Goal: Task Accomplishment & Management: Manage account settings

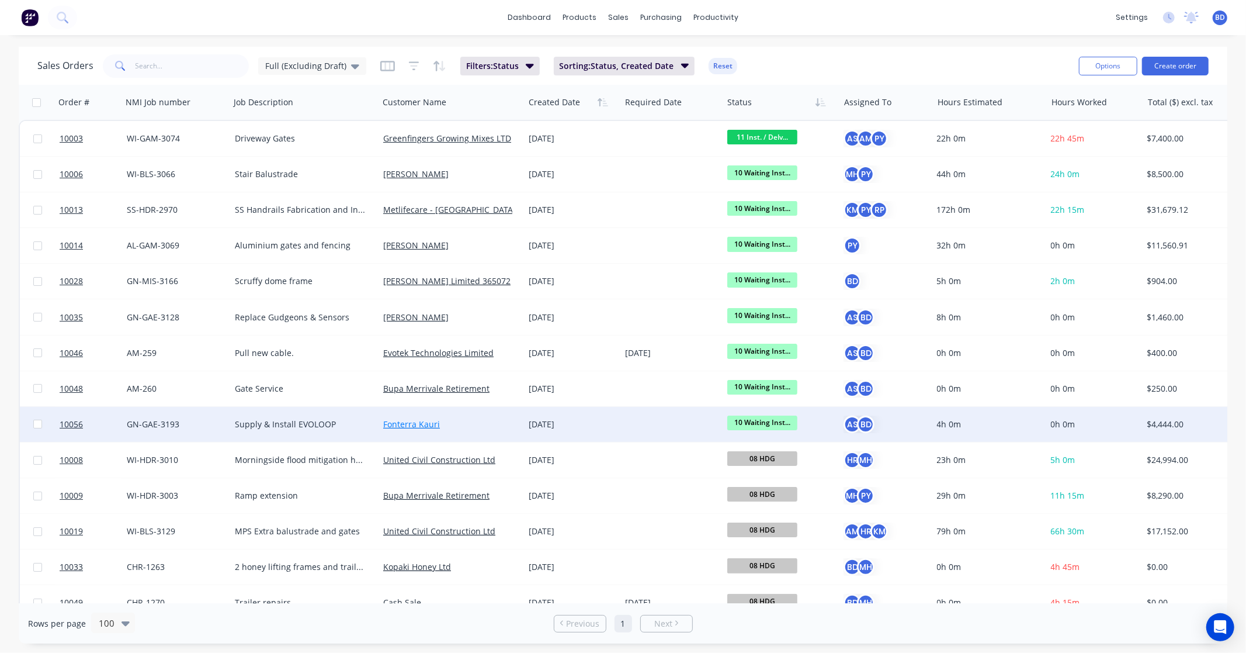
click at [407, 423] on link "Fonterra Kauri" at bounding box center [411, 423] width 57 height 11
click at [63, 425] on span "10056" at bounding box center [71, 424] width 23 height 12
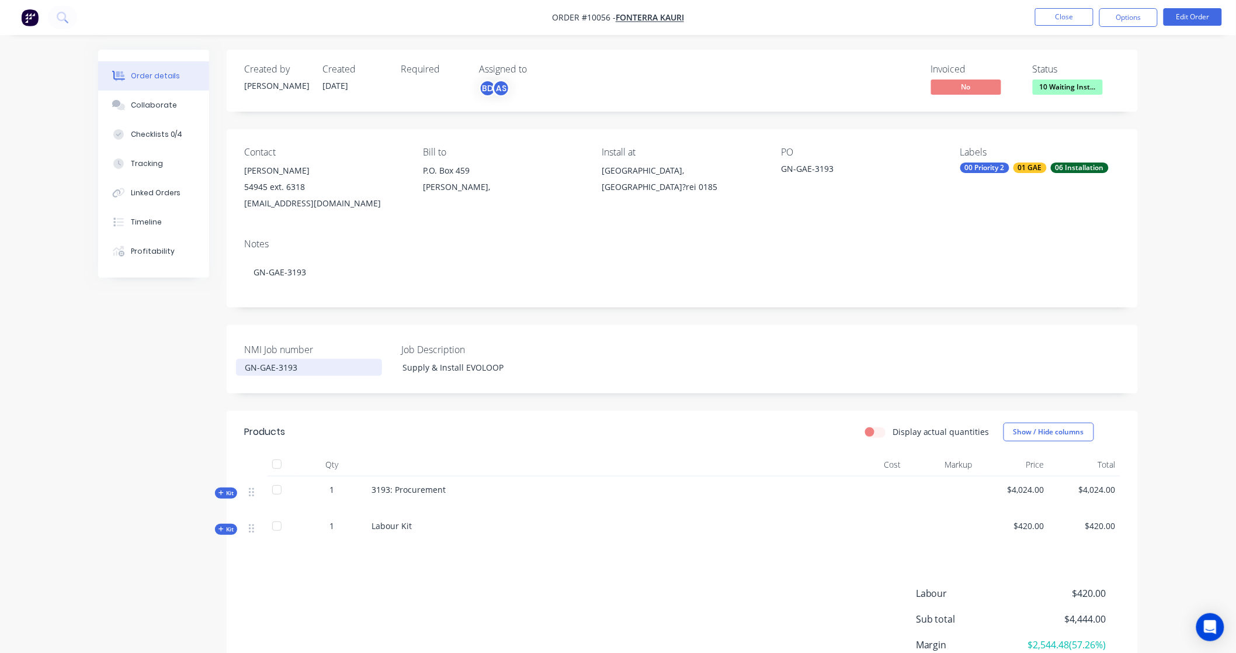
click at [322, 365] on div "GN-GAE-3193" at bounding box center [309, 367] width 146 height 17
drag, startPoint x: 322, startPoint y: 365, endPoint x: 183, endPoint y: 364, distance: 139.0
click at [183, 364] on div "Created by Karl Created 27/08/25 Required Assigned to BD AS Invoiced No Status …" at bounding box center [618, 403] width 1040 height 707
copy div "GN-GAE-3193"
click at [452, 366] on div "Supply & Install EVOLOOP" at bounding box center [466, 367] width 146 height 17
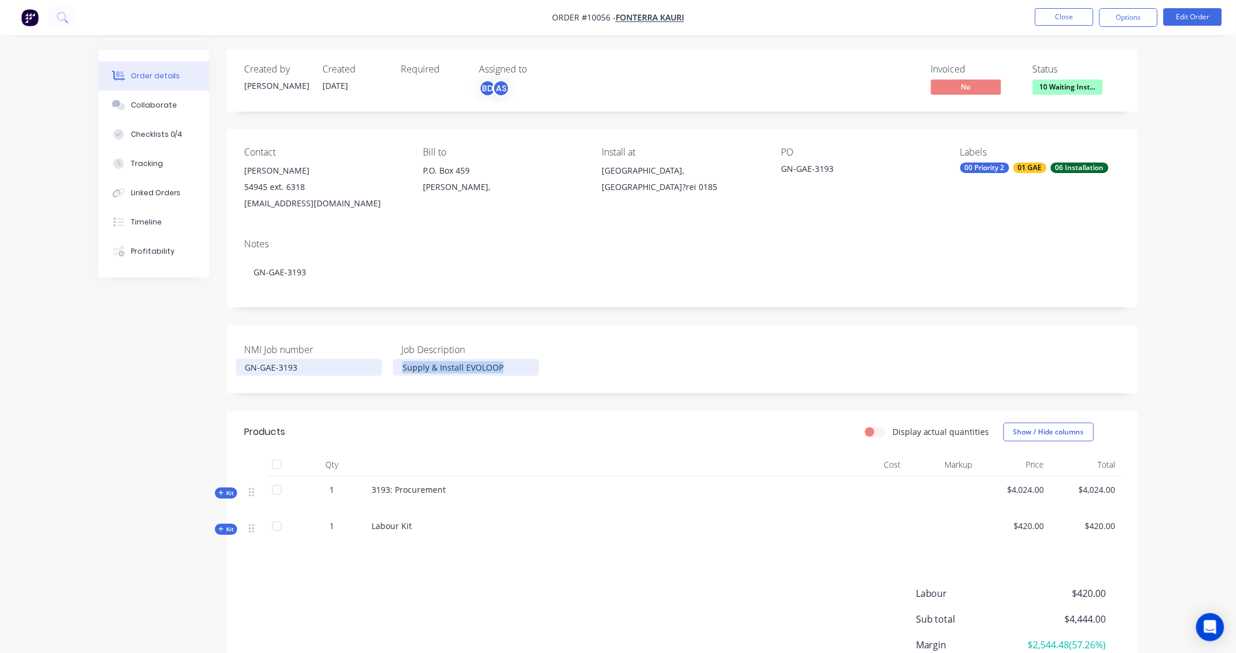
drag, startPoint x: 516, startPoint y: 368, endPoint x: 324, endPoint y: 360, distance: 191.8
click at [324, 360] on div "NMI Job number GN-GAE-3193 Job Description Supply & Install EVOLOOP" at bounding box center [682, 359] width 911 height 68
copy div "Supply & Install EVOLOOP"
click at [225, 528] on span "Kit" at bounding box center [225, 529] width 15 height 9
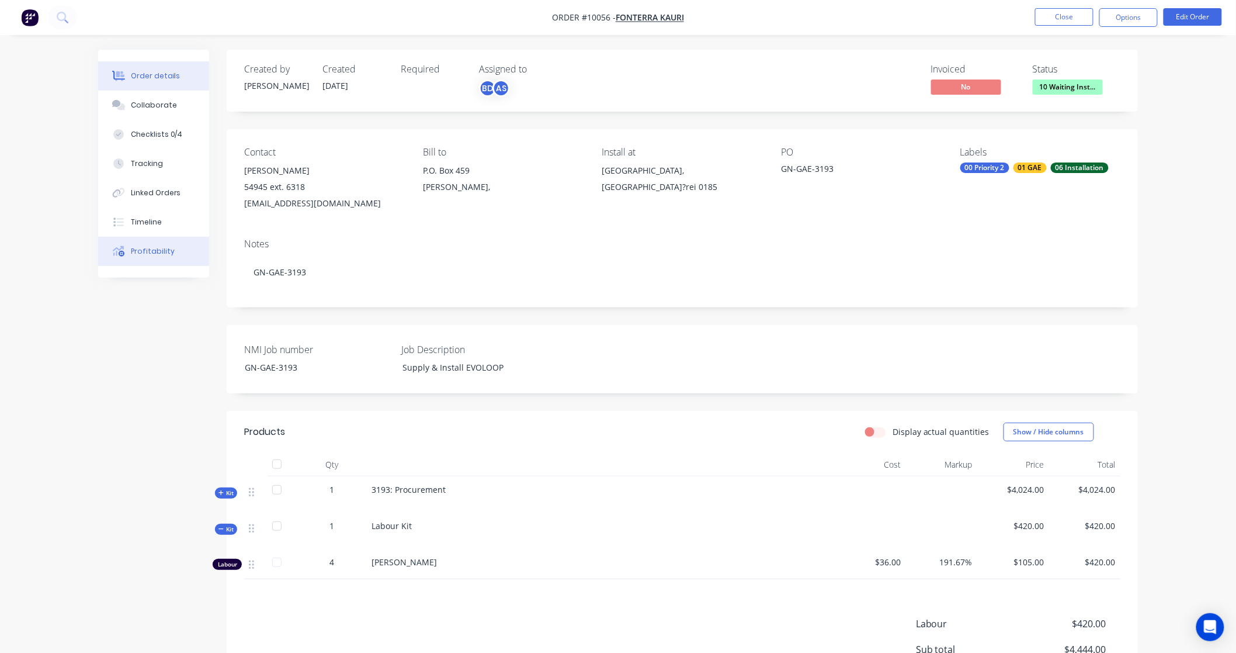
click at [157, 251] on div "Profitability" at bounding box center [153, 251] width 44 height 11
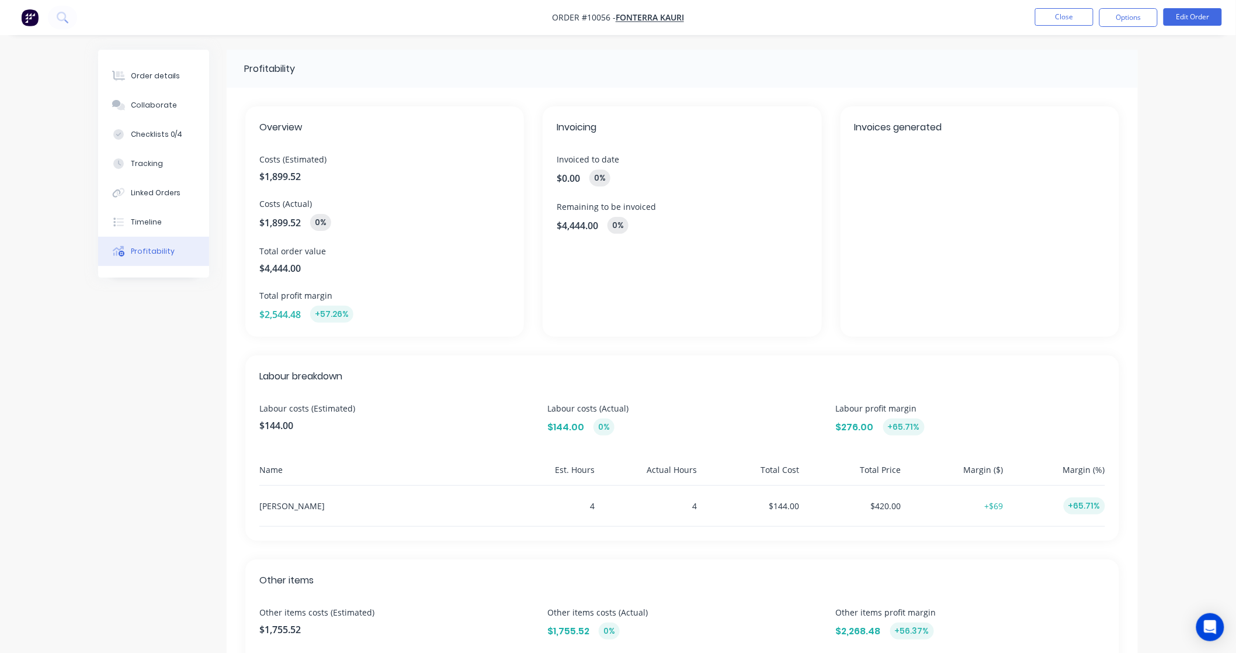
click at [965, 153] on div "Invoices generated" at bounding box center [980, 221] width 279 height 230
click at [956, 252] on div "Invoices generated" at bounding box center [980, 221] width 279 height 230
click at [1059, 15] on button "Close" at bounding box center [1064, 17] width 58 height 18
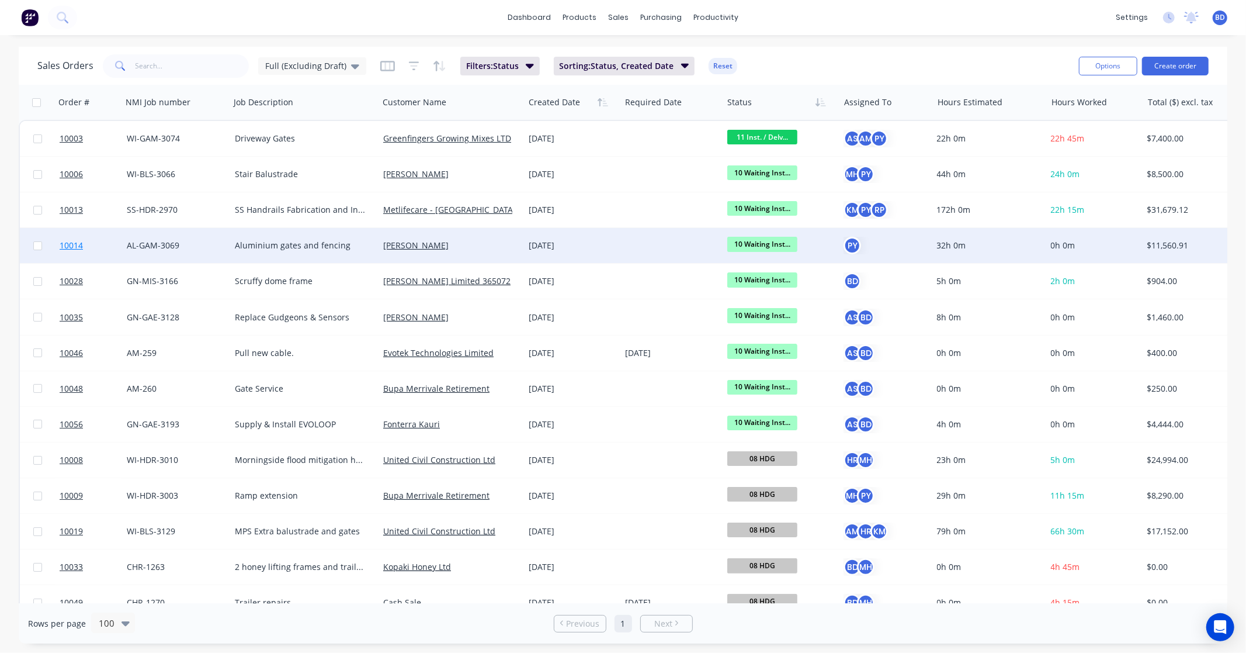
click at [73, 245] on span "10014" at bounding box center [71, 246] width 23 height 12
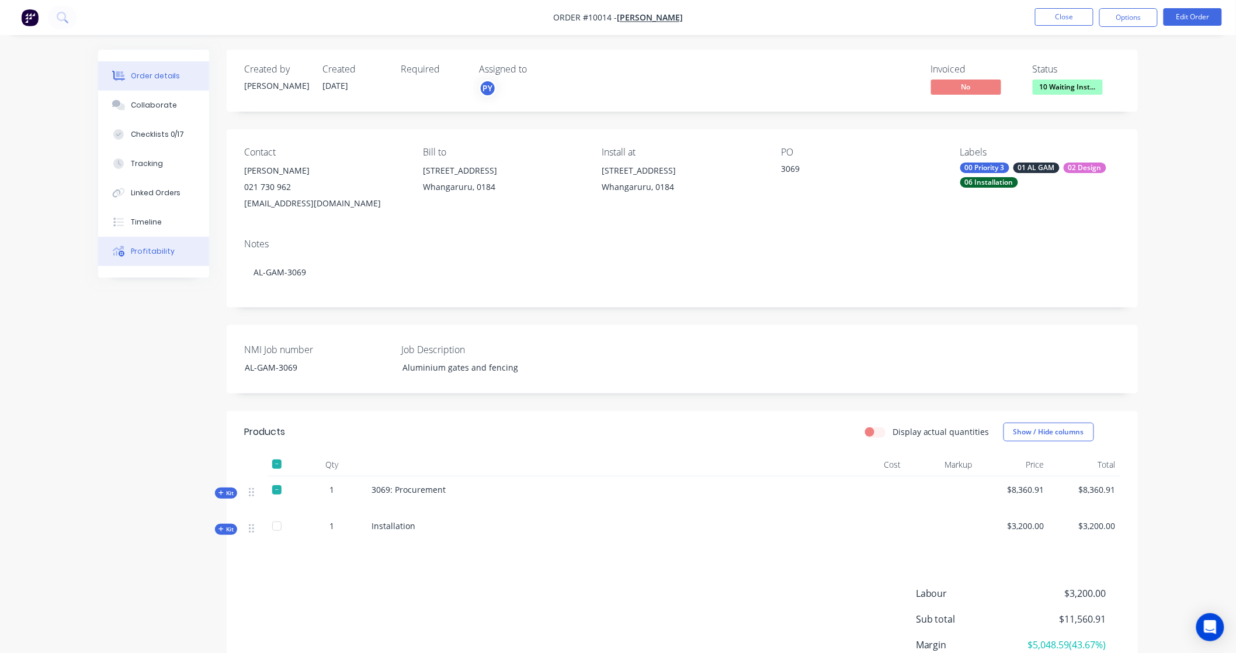
click at [144, 250] on div "Profitability" at bounding box center [153, 251] width 44 height 11
click at [1066, 15] on button "Close" at bounding box center [1064, 17] width 58 height 18
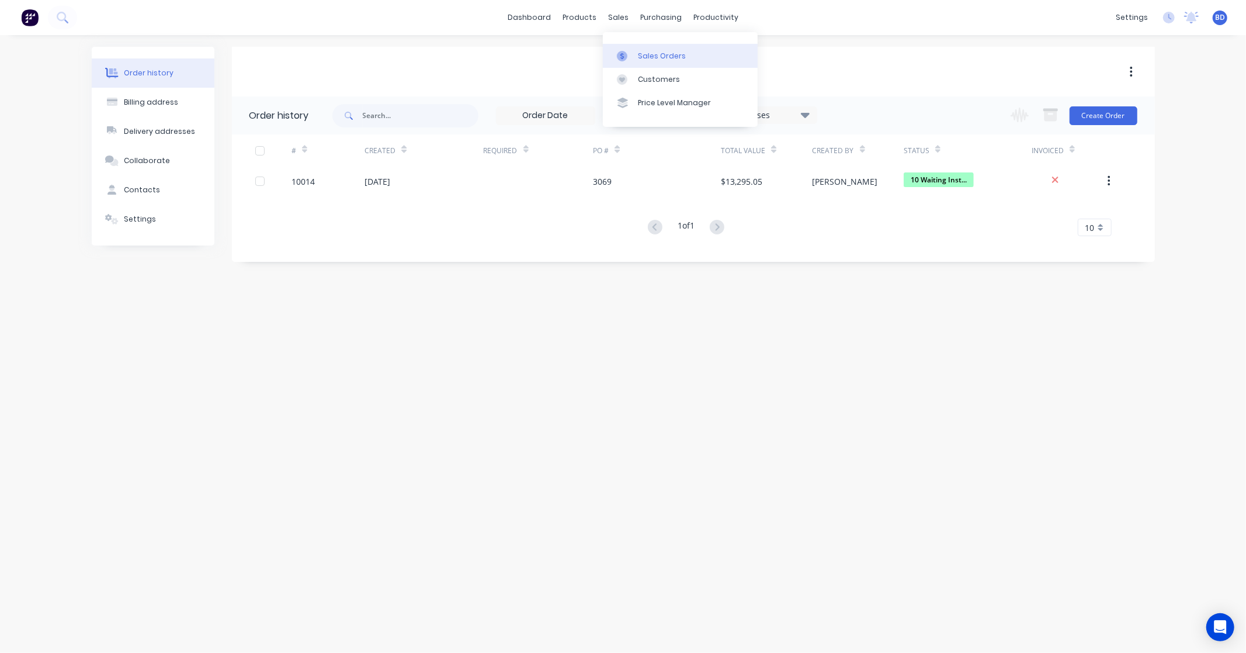
click at [650, 51] on div "Sales Orders" at bounding box center [662, 56] width 48 height 11
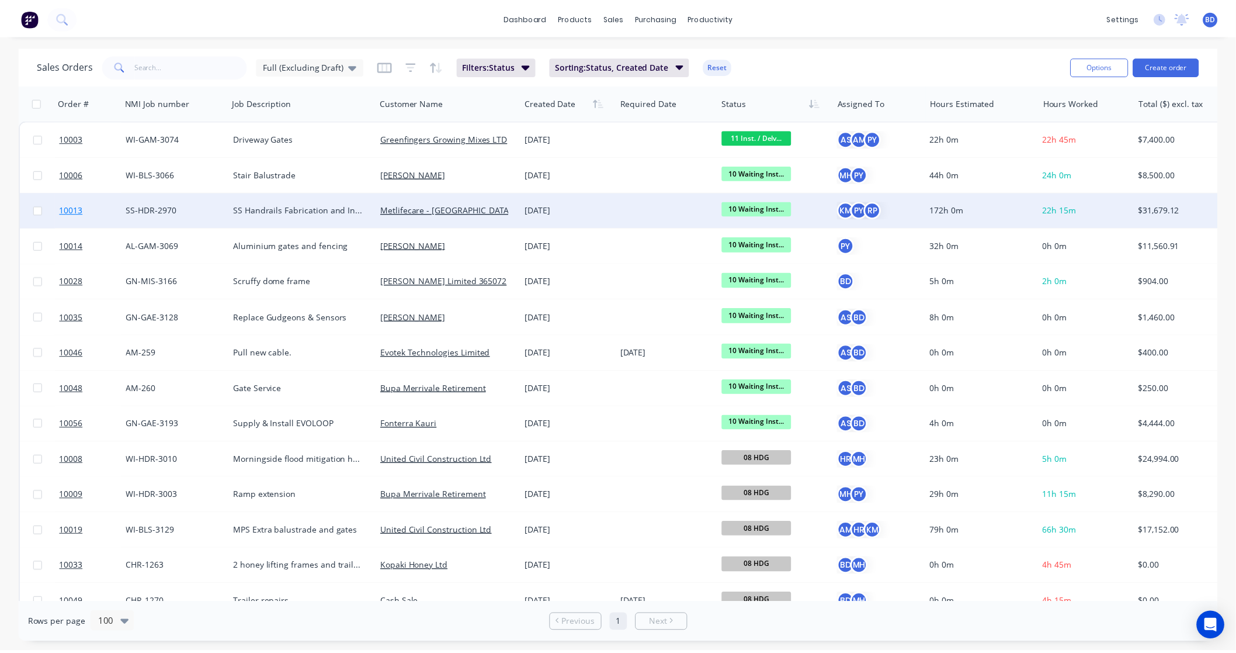
scroll to position [65, 0]
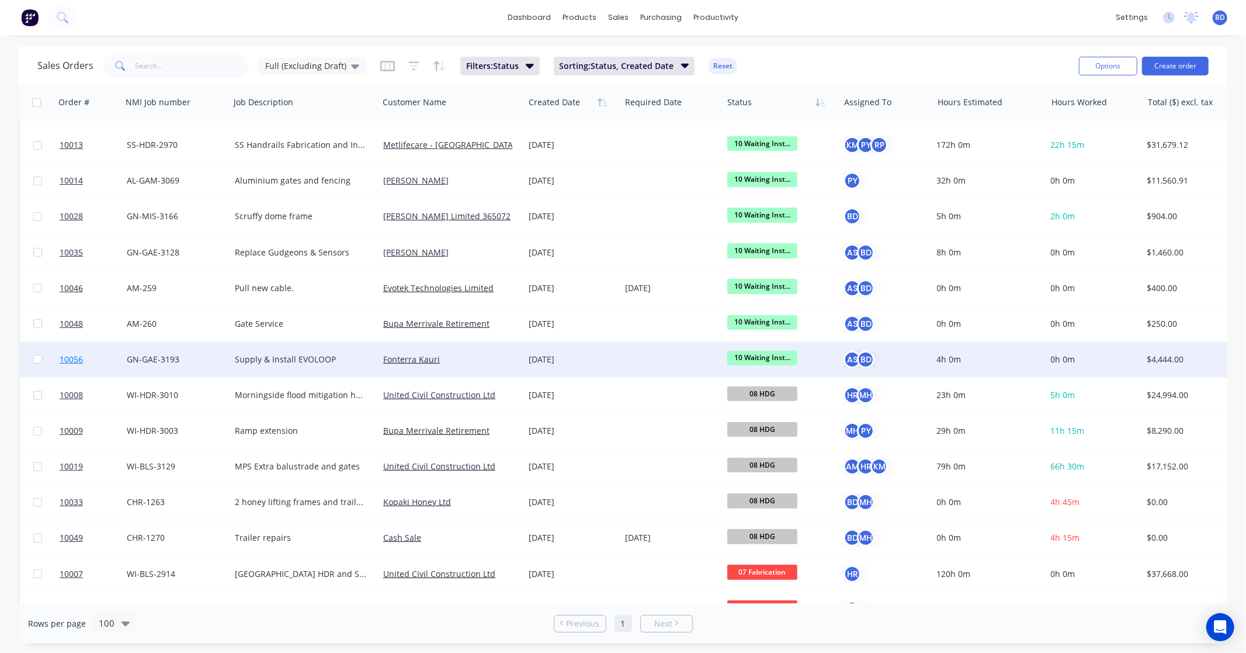
click at [81, 359] on span "10056" at bounding box center [71, 359] width 23 height 12
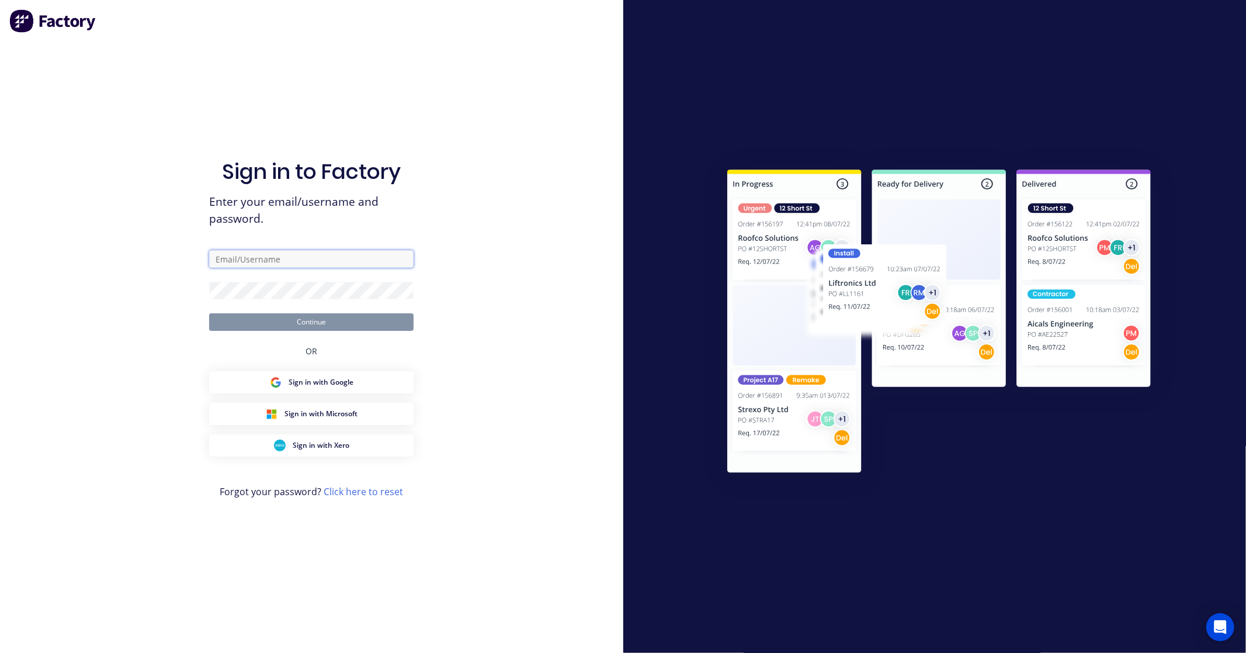
drag, startPoint x: 282, startPoint y: 259, endPoint x: 325, endPoint y: 267, distance: 44.0
click at [282, 259] on input "text" at bounding box center [311, 259] width 204 height 18
type input "brandon.dsouza@nmi.co.nz"
click at [337, 320] on button "Continue" at bounding box center [311, 322] width 204 height 18
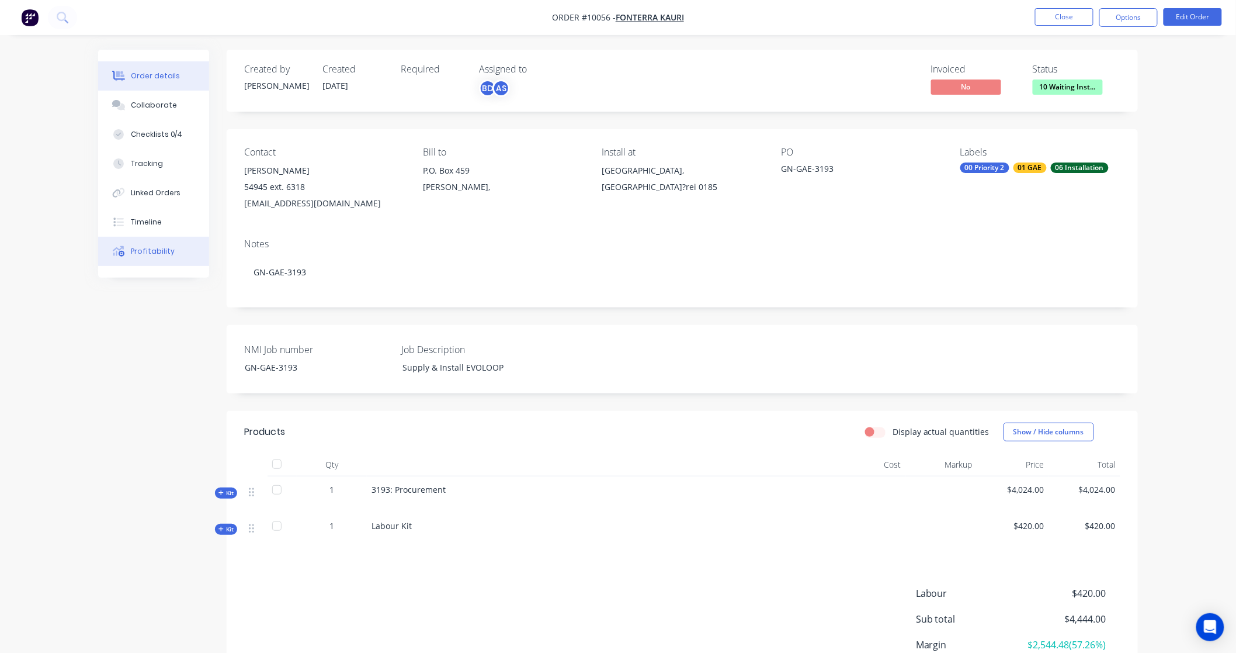
click at [143, 246] on div "Profitability" at bounding box center [153, 251] width 44 height 11
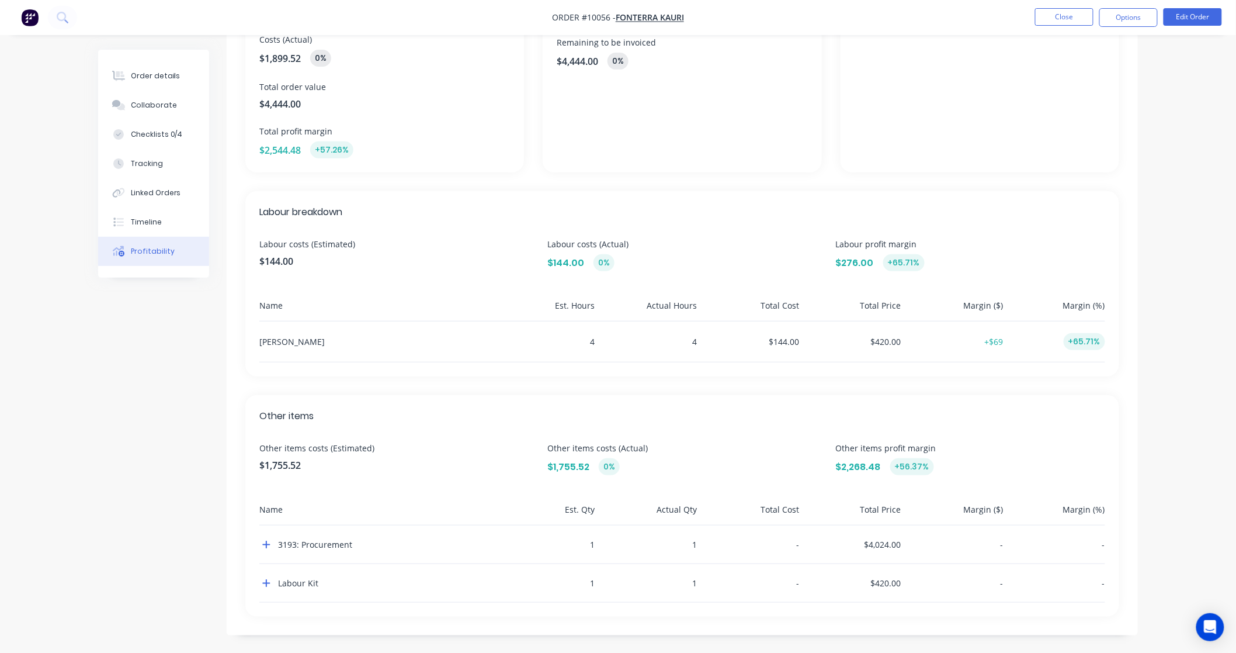
scroll to position [165, 0]
click at [262, 544] on icon "button" at bounding box center [266, 543] width 8 height 9
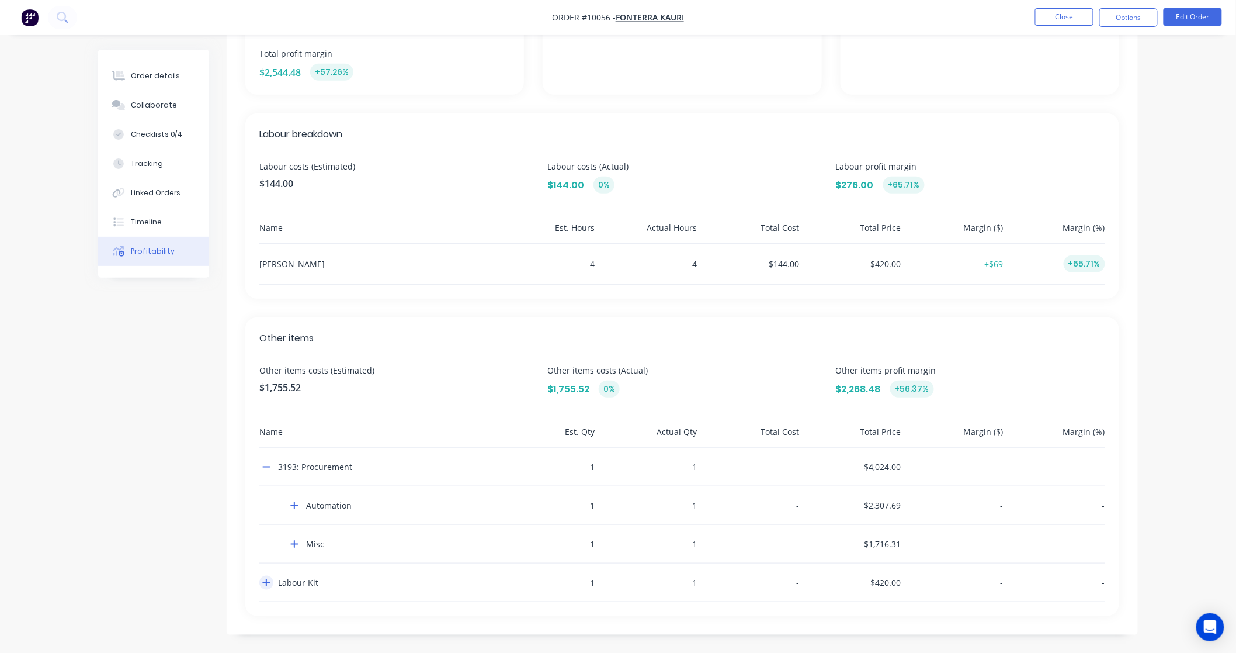
click at [266, 585] on icon "button" at bounding box center [267, 583] width 8 height 8
click at [261, 583] on button "button" at bounding box center [266, 582] width 14 height 14
click at [157, 189] on div "Linked Orders" at bounding box center [156, 193] width 50 height 11
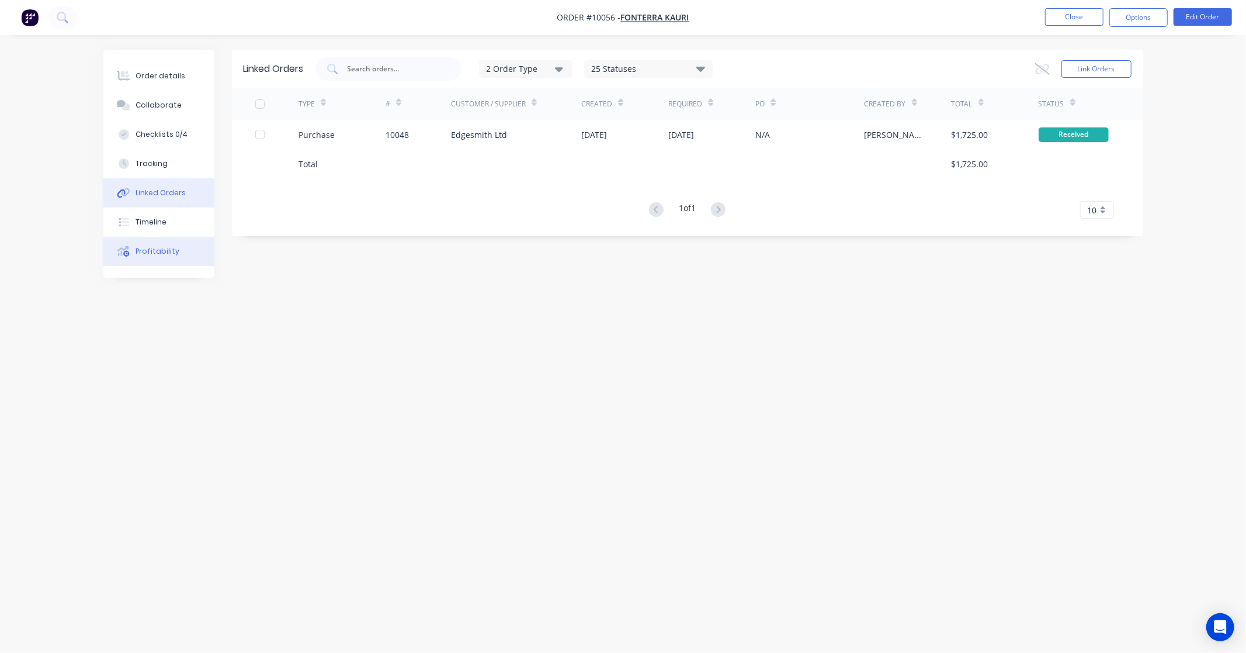
click at [154, 247] on div "Profitability" at bounding box center [158, 251] width 44 height 11
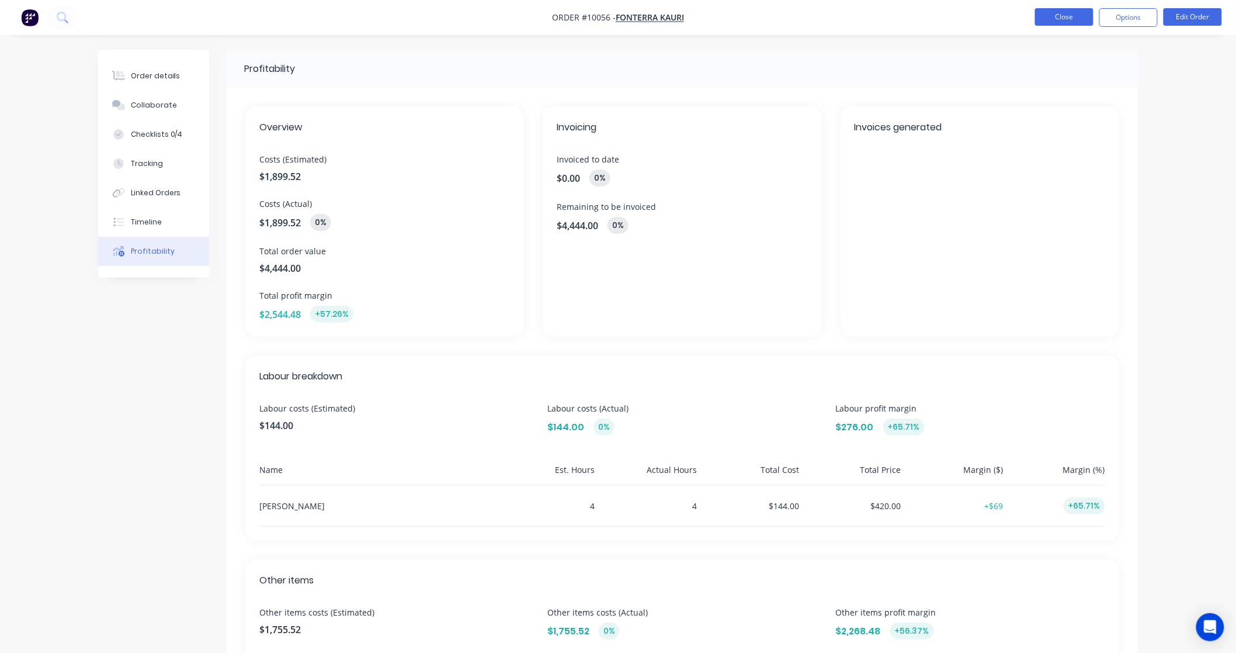
click at [1046, 18] on button "Close" at bounding box center [1064, 17] width 58 height 18
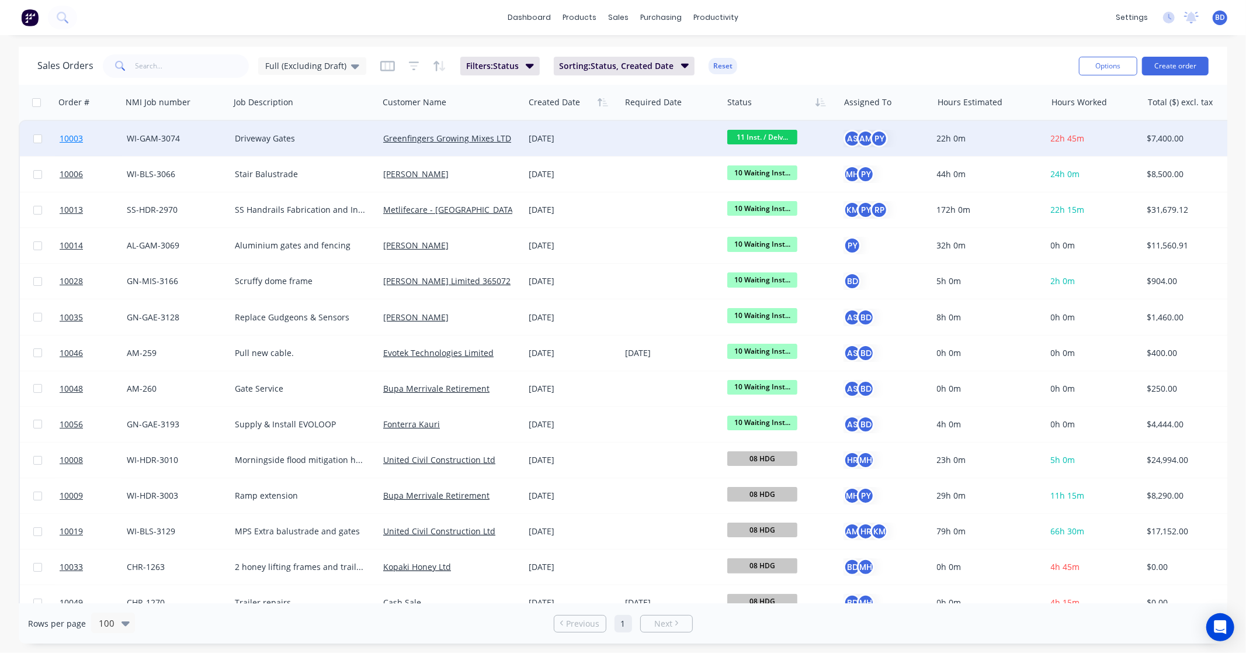
click at [68, 131] on link "10003" at bounding box center [93, 138] width 67 height 35
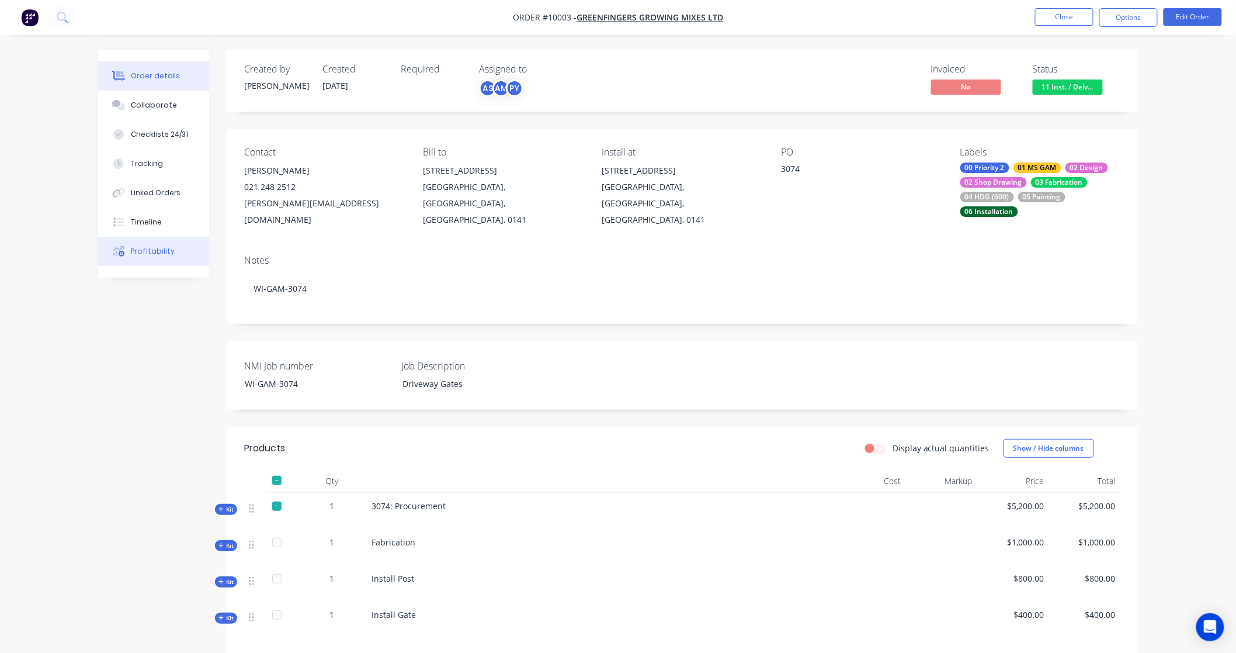
click at [142, 253] on div "Profitability" at bounding box center [153, 251] width 44 height 11
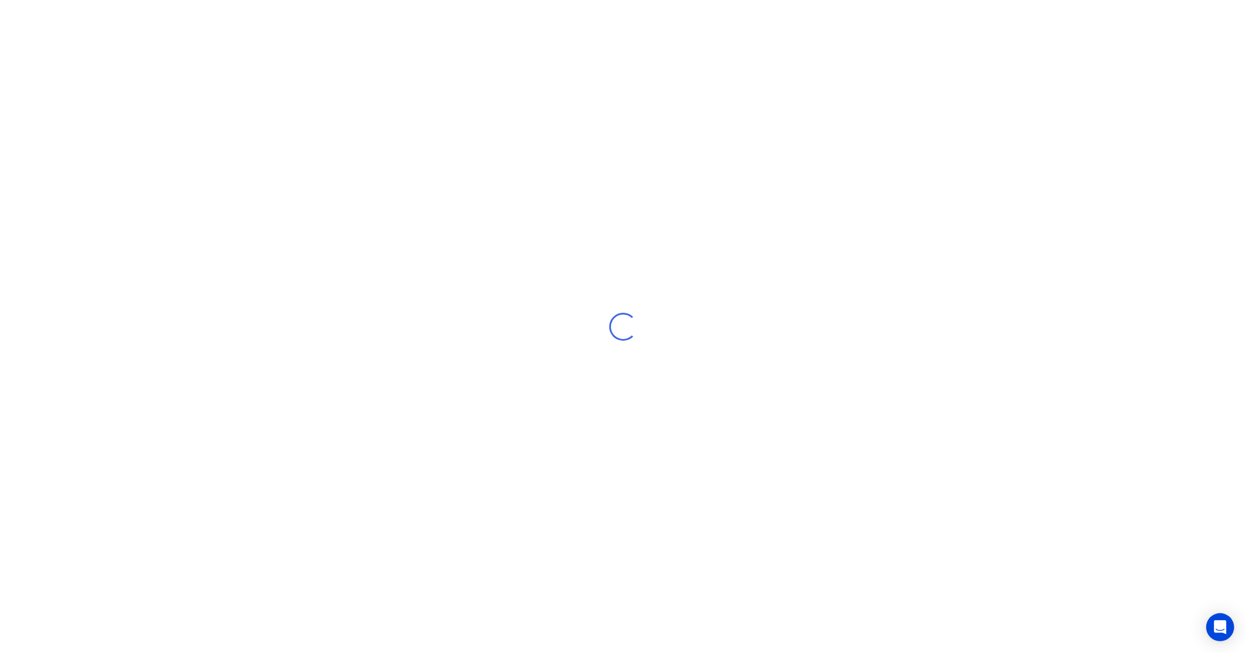
select select "NZ"
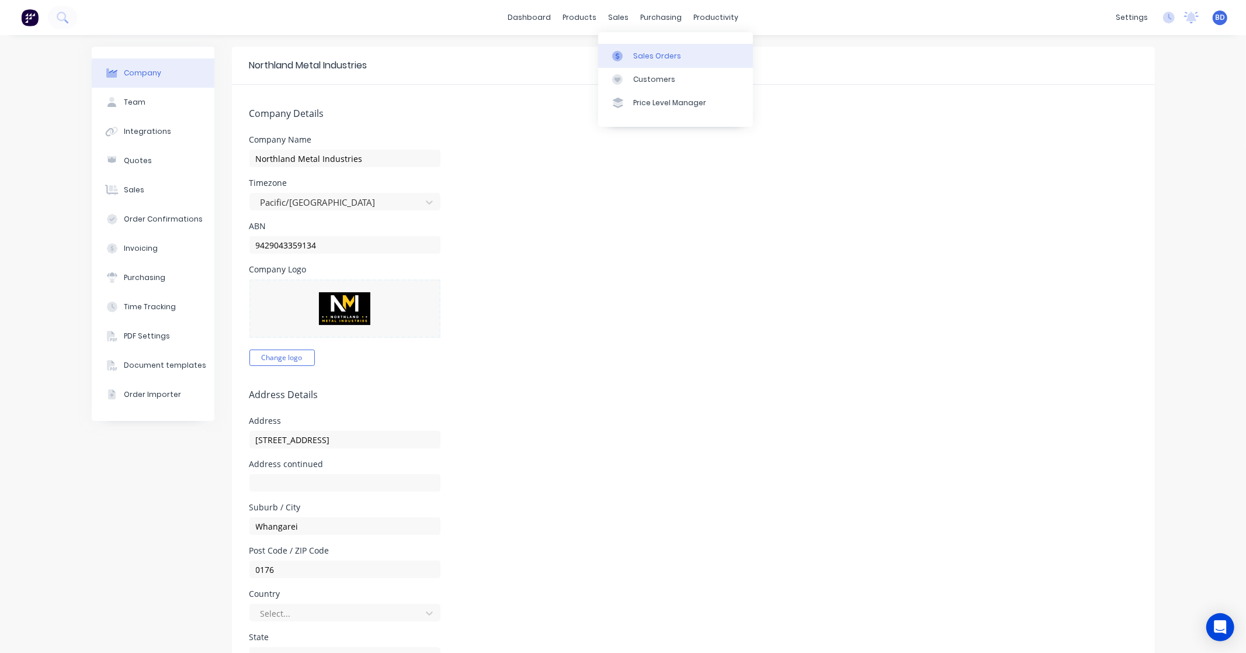
click at [620, 56] on icon at bounding box center [617, 56] width 11 height 11
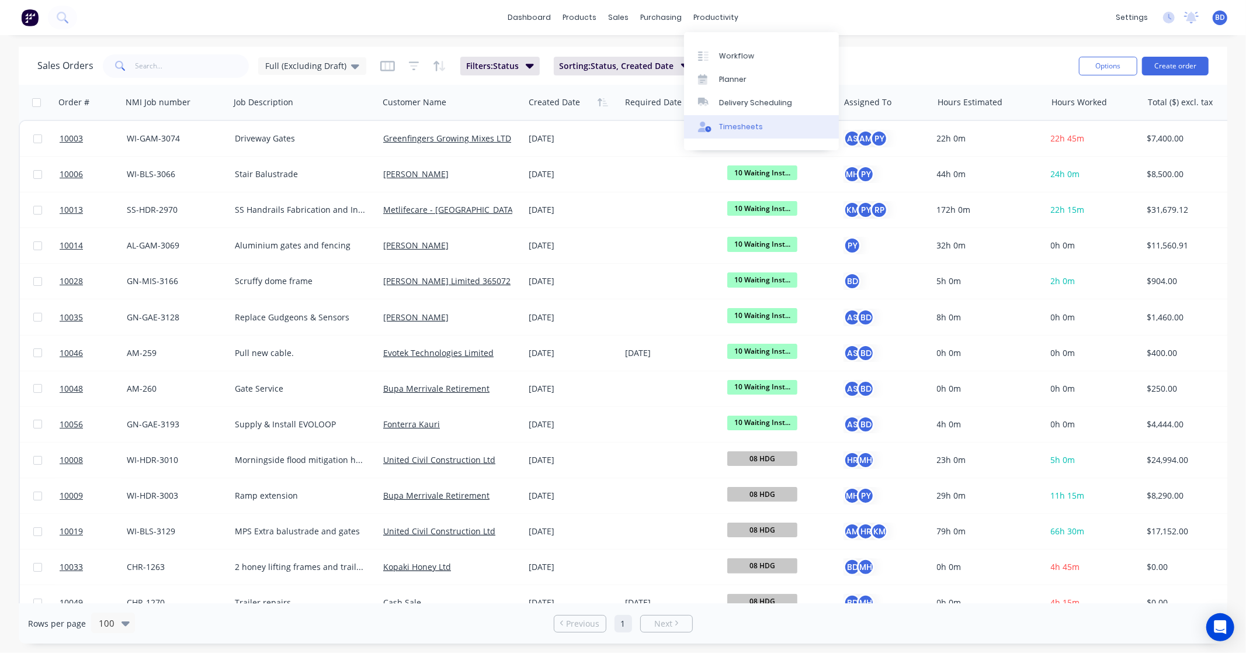
click at [740, 127] on div "Timesheets" at bounding box center [741, 127] width 44 height 11
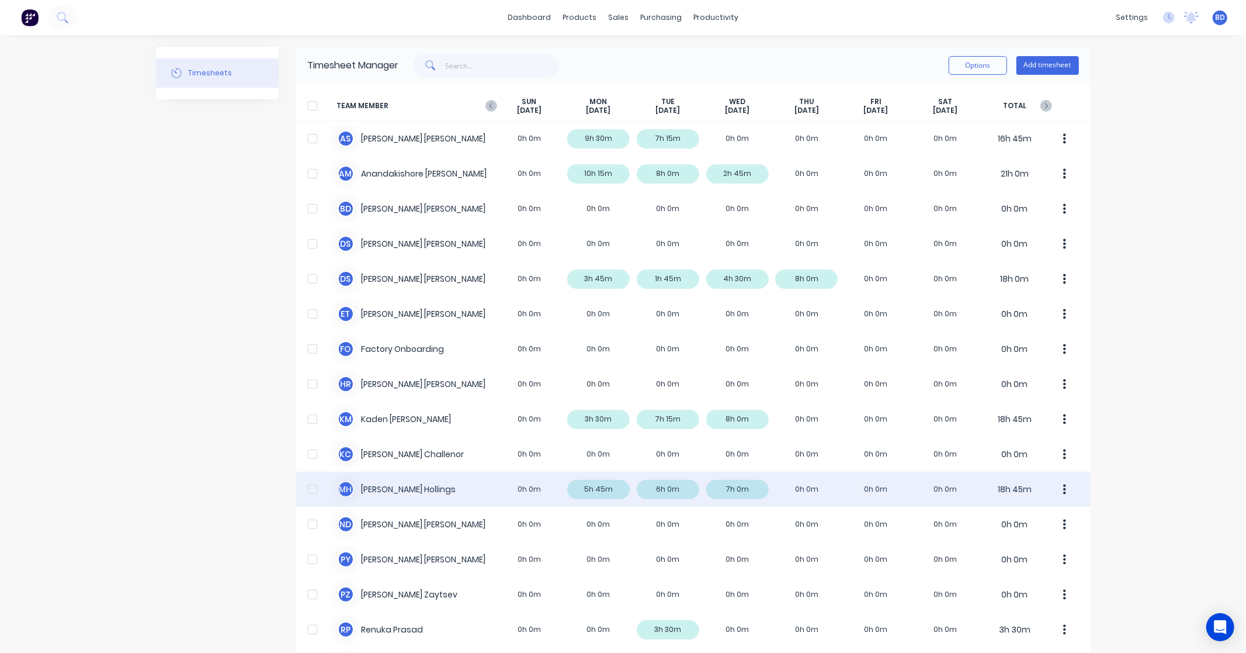
click at [390, 495] on div "M H Matt Hollings 0h 0m 5h 45m 6h 0m 7h 0m 0h 0m 0h 0m 0h 0m 18h 45m" at bounding box center [693, 488] width 795 height 35
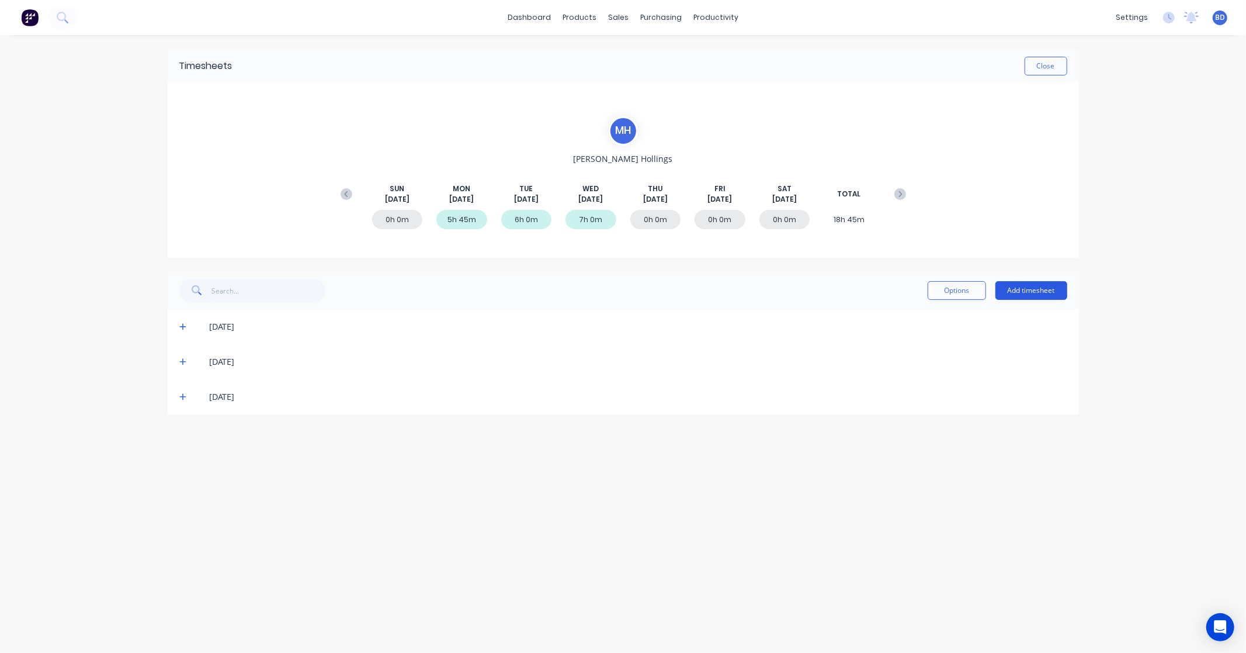
click at [1027, 289] on button "Add timesheet" at bounding box center [1032, 290] width 72 height 19
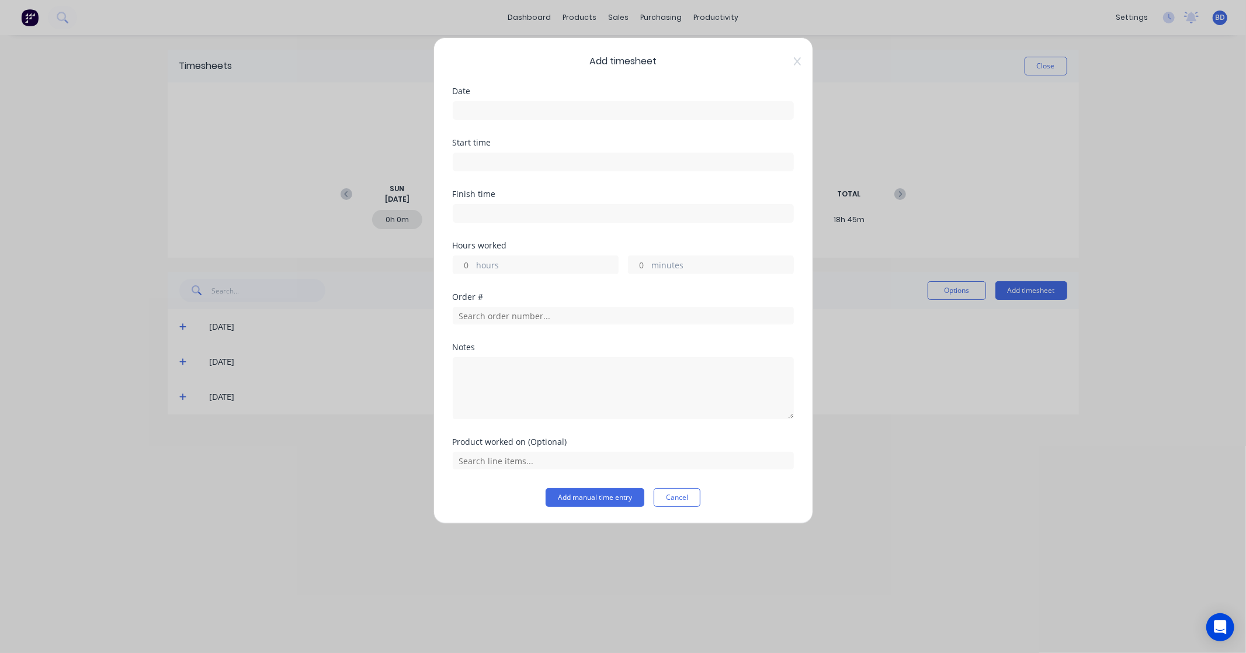
click at [539, 103] on input at bounding box center [623, 111] width 340 height 18
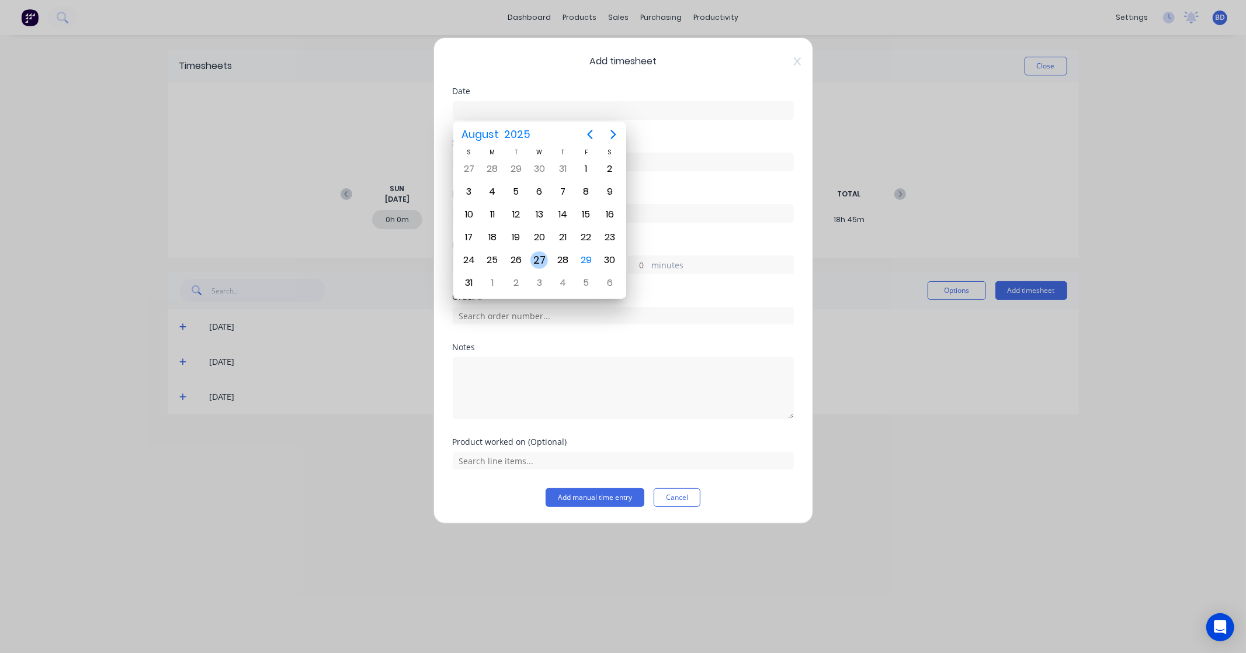
click at [546, 256] on div "27" at bounding box center [539, 260] width 18 height 18
type input "27/08/2025"
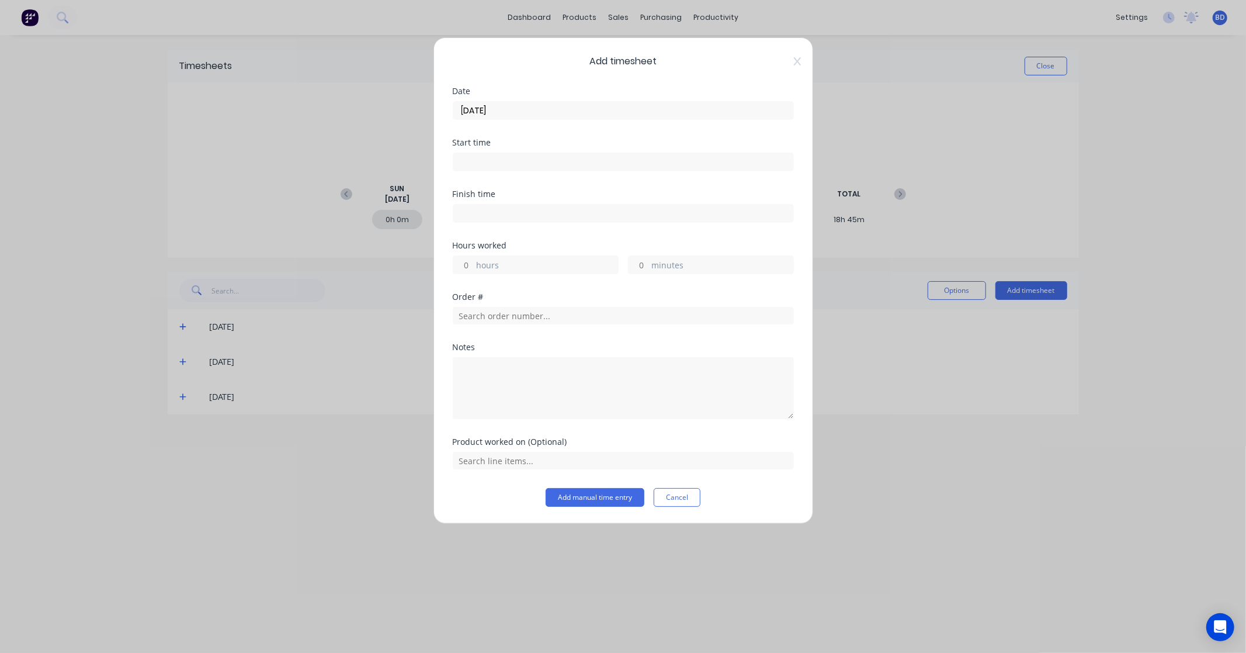
click at [489, 158] on input at bounding box center [623, 162] width 340 height 18
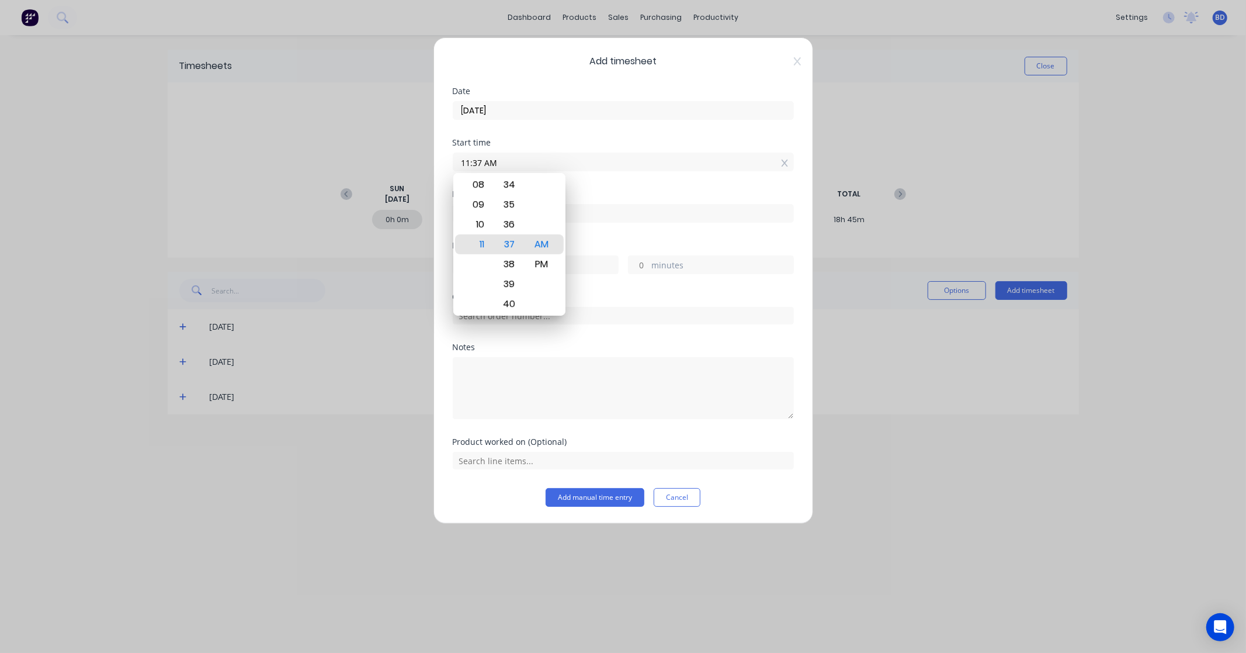
click at [542, 164] on input "11:37 AM" at bounding box center [623, 162] width 340 height 18
drag, startPoint x: 528, startPoint y: 161, endPoint x: 407, endPoint y: 158, distance: 120.4
click at [407, 158] on div "Add timesheet Date 27/08/2025 Start time 11:37 AM Finish time Hours worked hour…" at bounding box center [623, 326] width 1246 height 653
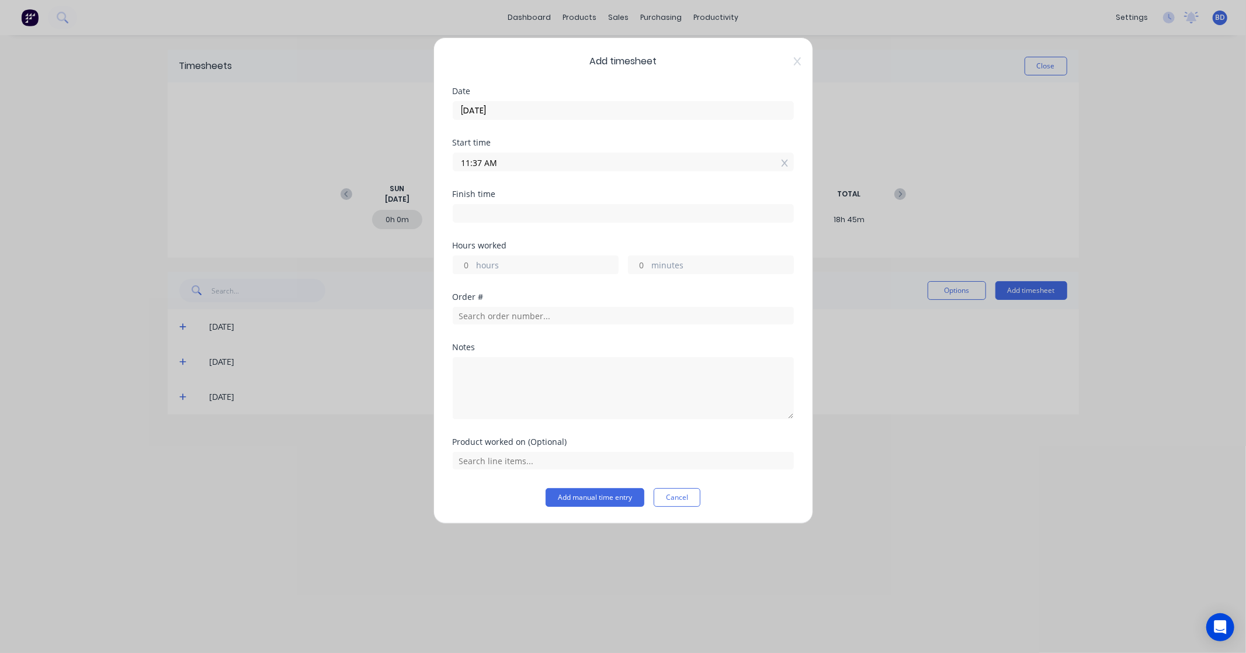
paste input "8:30"
type input "08:30 AM"
click at [491, 214] on input at bounding box center [623, 213] width 340 height 18
type input "11:38 AM"
type input "3"
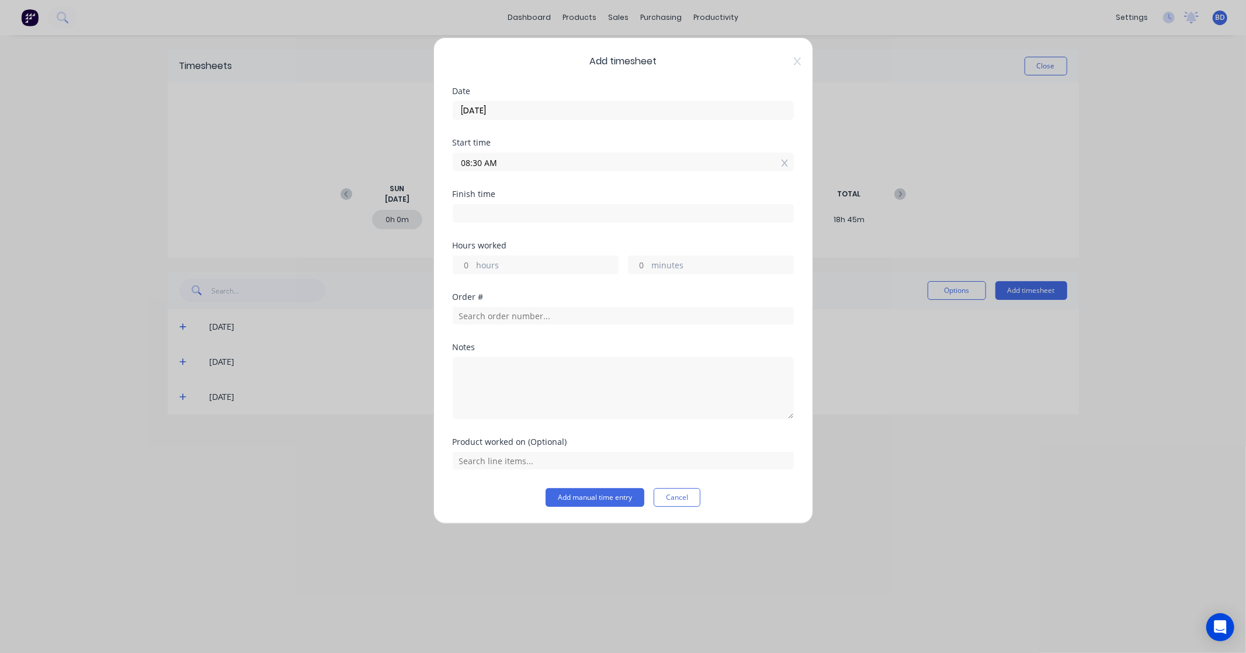
type input "8"
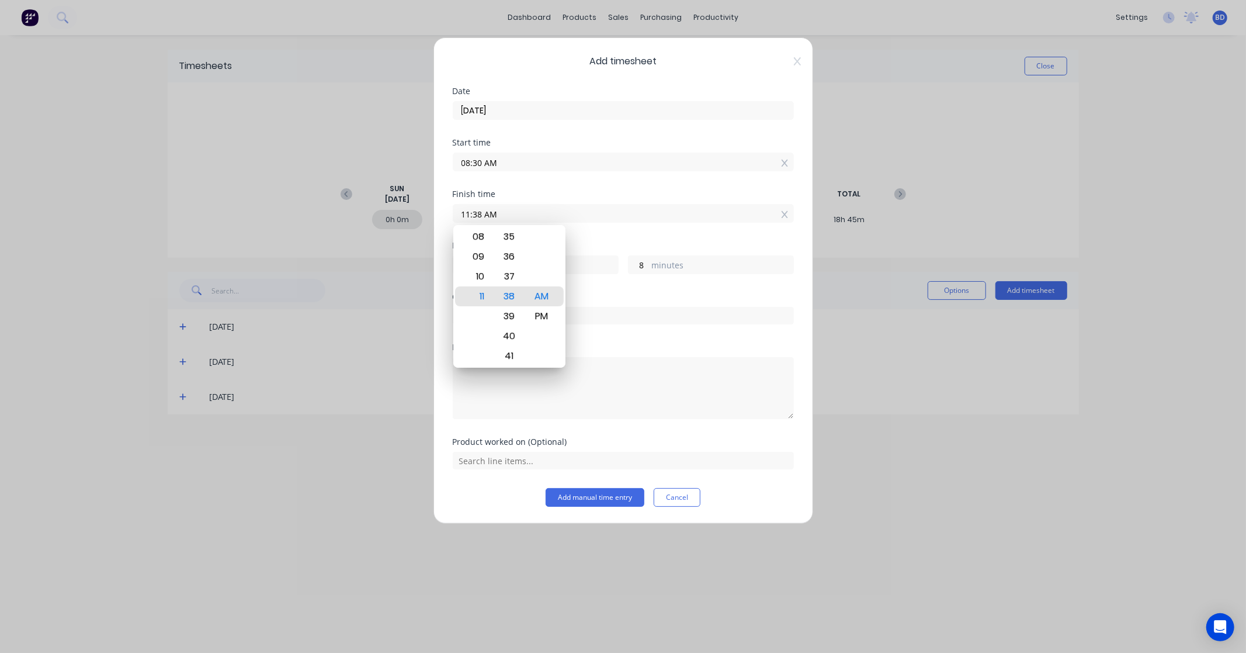
drag, startPoint x: 533, startPoint y: 207, endPoint x: 400, endPoint y: 212, distance: 133.3
click at [400, 212] on div "Add timesheet Date 27/08/2025 Start time 08:30 AM Finish time 11:38 AM Hours wo…" at bounding box center [623, 326] width 1246 height 653
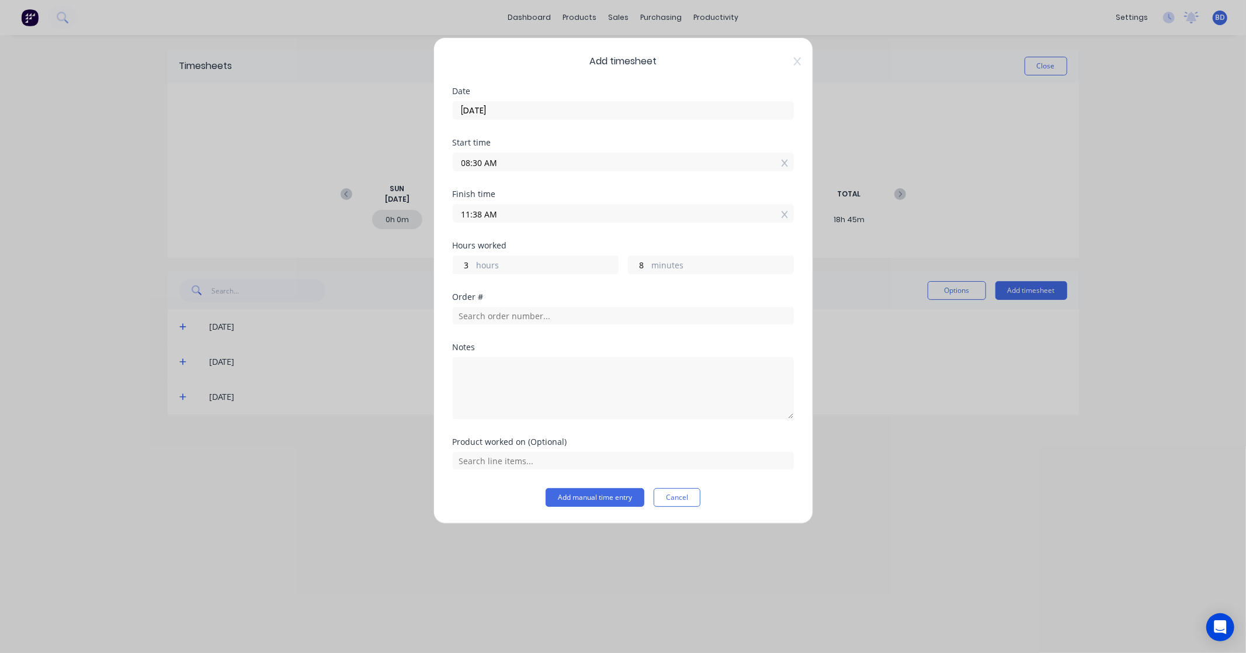
drag, startPoint x: 525, startPoint y: 218, endPoint x: 439, endPoint y: 214, distance: 86.0
click at [439, 214] on div "Add timesheet Date 27/08/2025 Start time 08:30 AM Finish time 11:38 AM Hours wo…" at bounding box center [623, 280] width 380 height 486
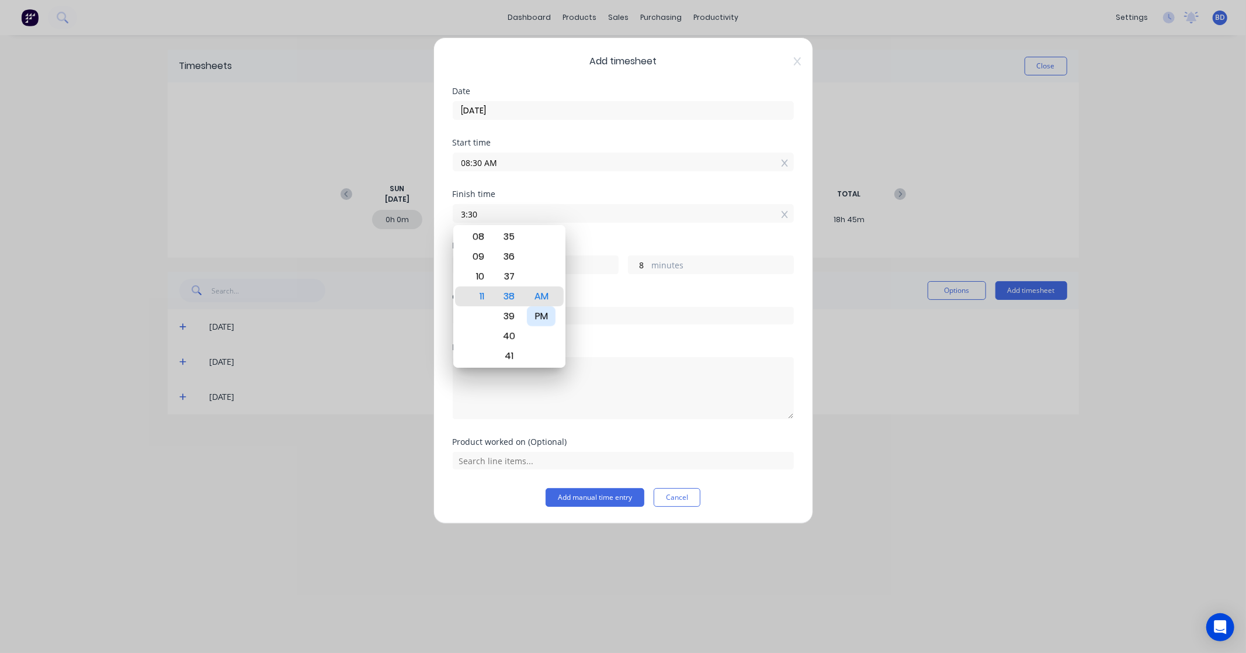
type input "03:30 AM"
type input "19"
type input "0"
click at [542, 318] on div "PM" at bounding box center [541, 316] width 29 height 20
type input "03:30 PM"
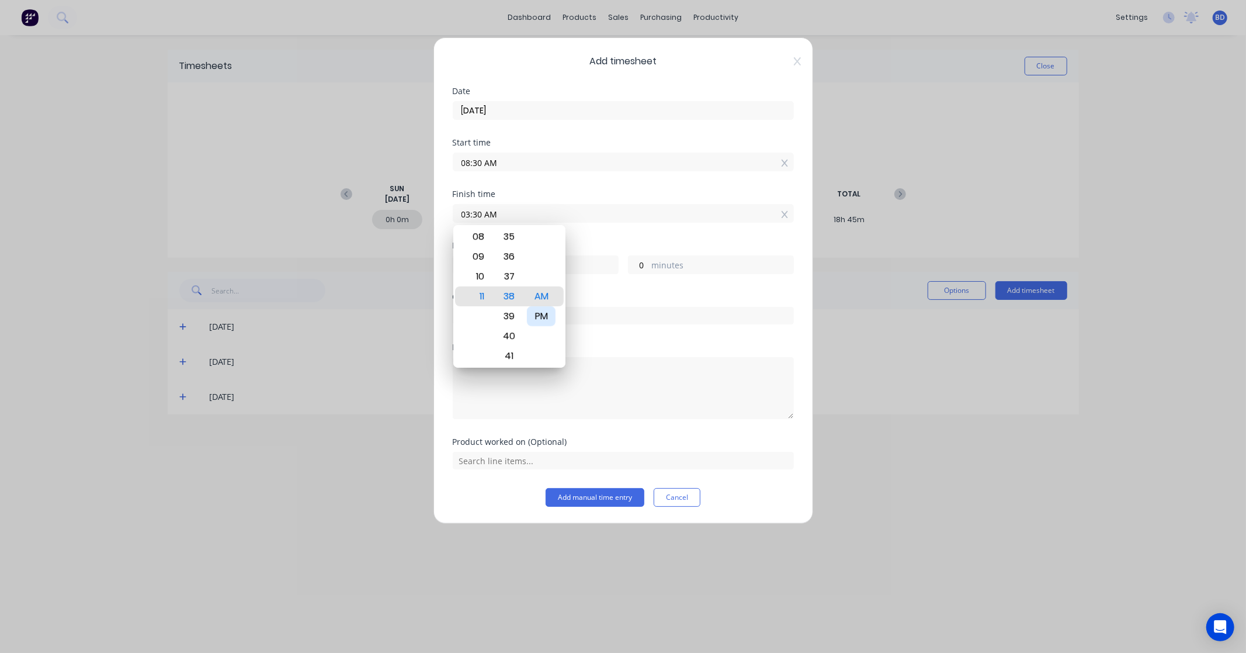
type input "7"
click at [585, 294] on div "Order #" at bounding box center [623, 297] width 341 height 8
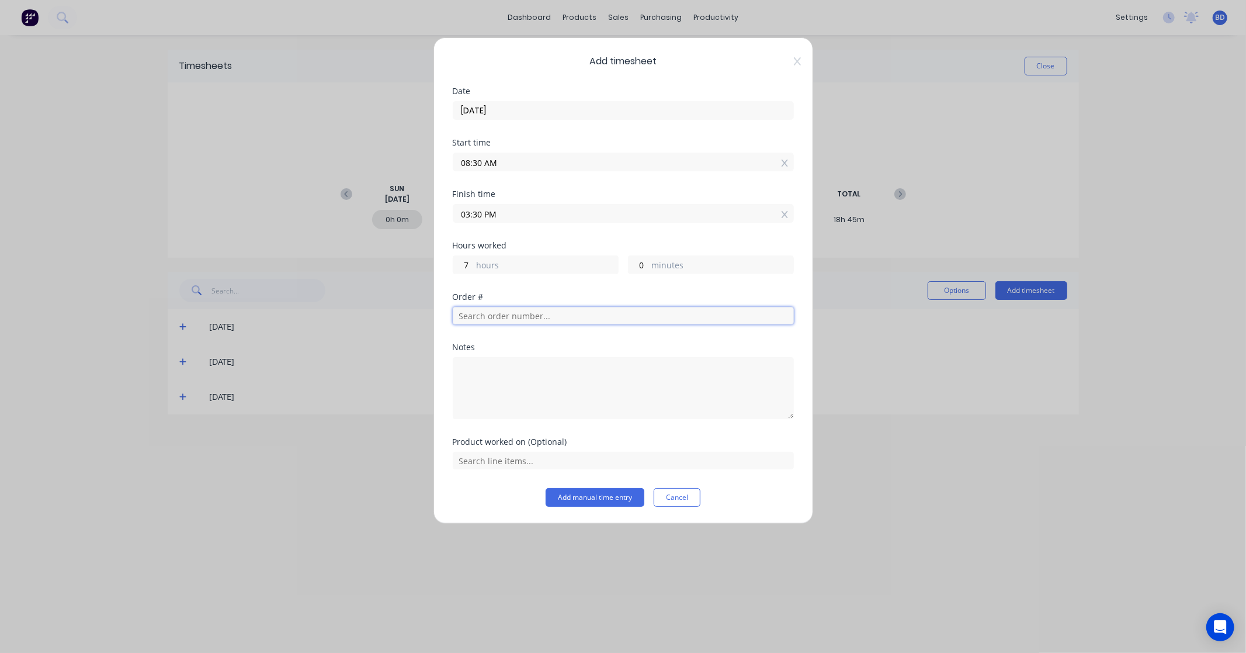
click at [542, 316] on input "text" at bounding box center [623, 316] width 341 height 18
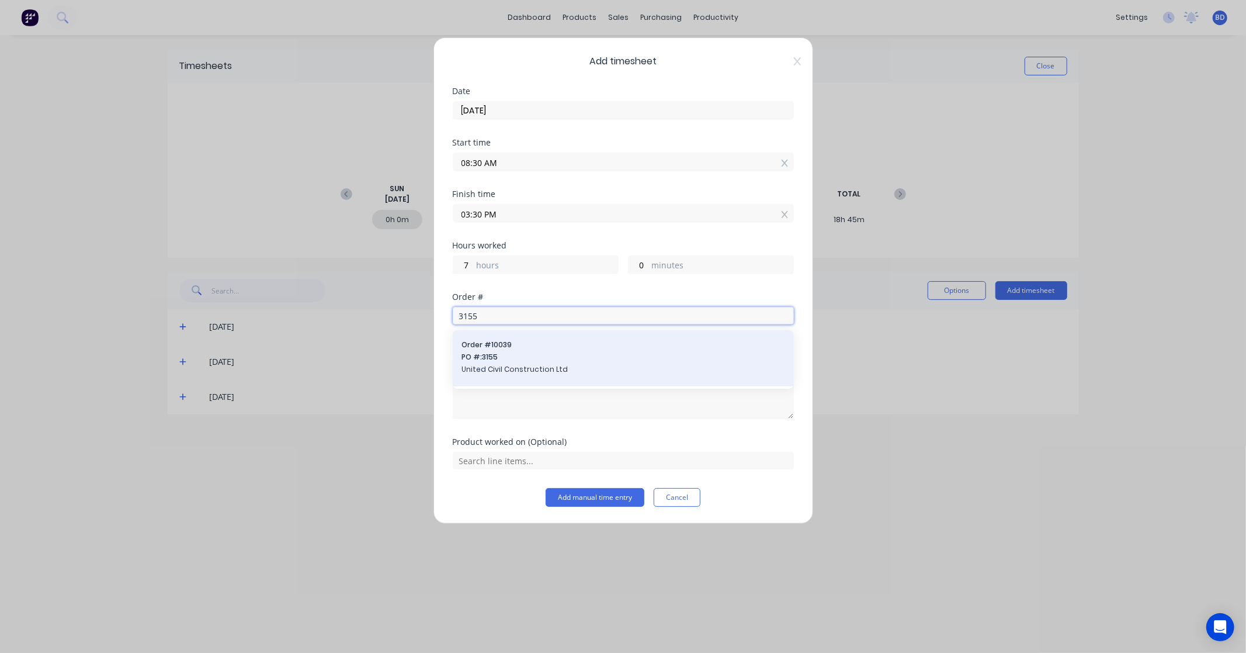
type input "3155"
click at [546, 356] on span "PO #: 3155" at bounding box center [623, 357] width 322 height 11
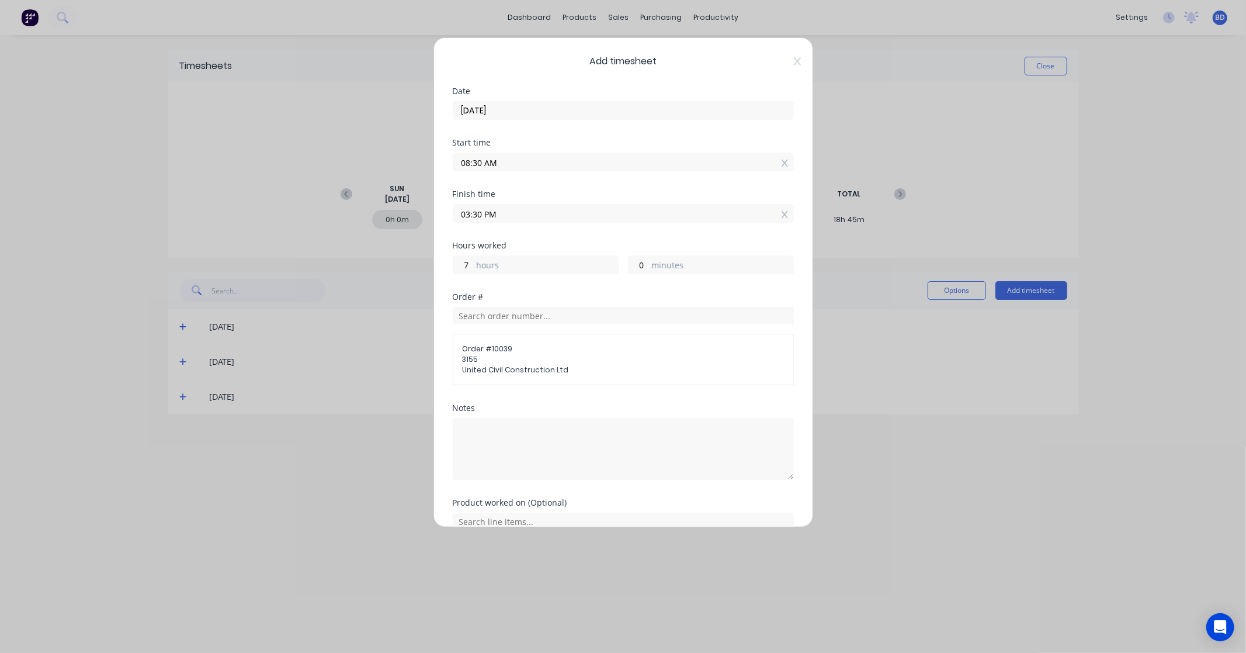
scroll to position [57, 0]
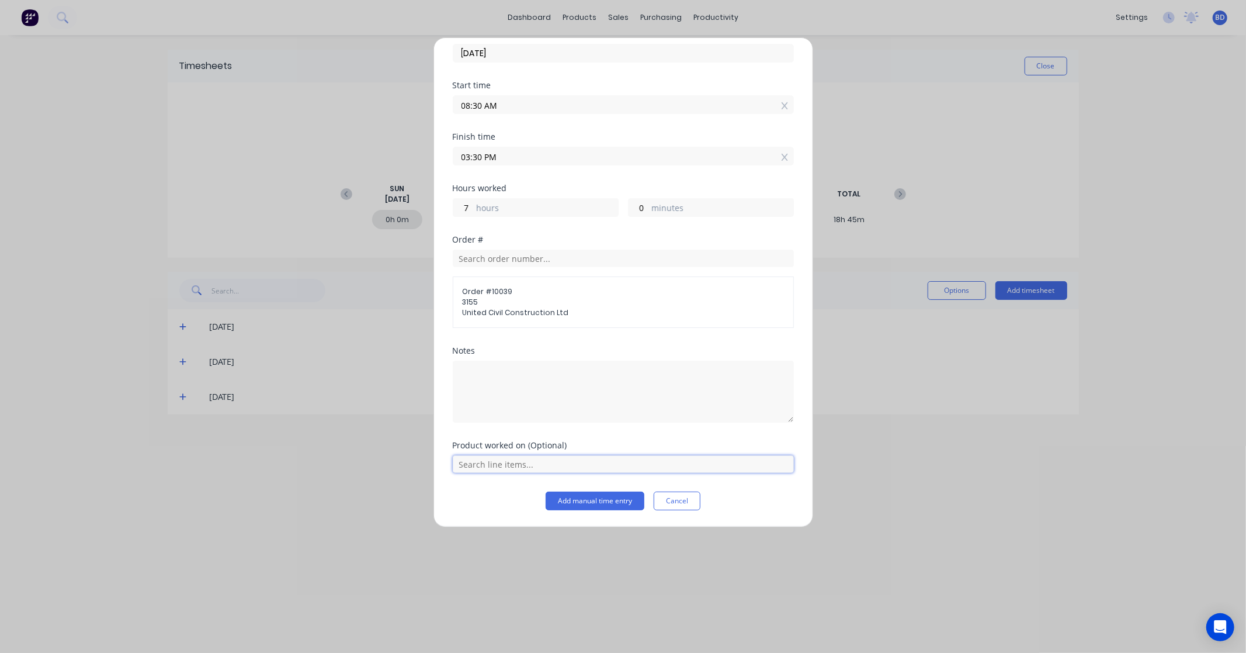
click at [585, 469] on input "text" at bounding box center [623, 464] width 341 height 18
click at [541, 428] on div "Labour Kit" at bounding box center [623, 434] width 341 height 29
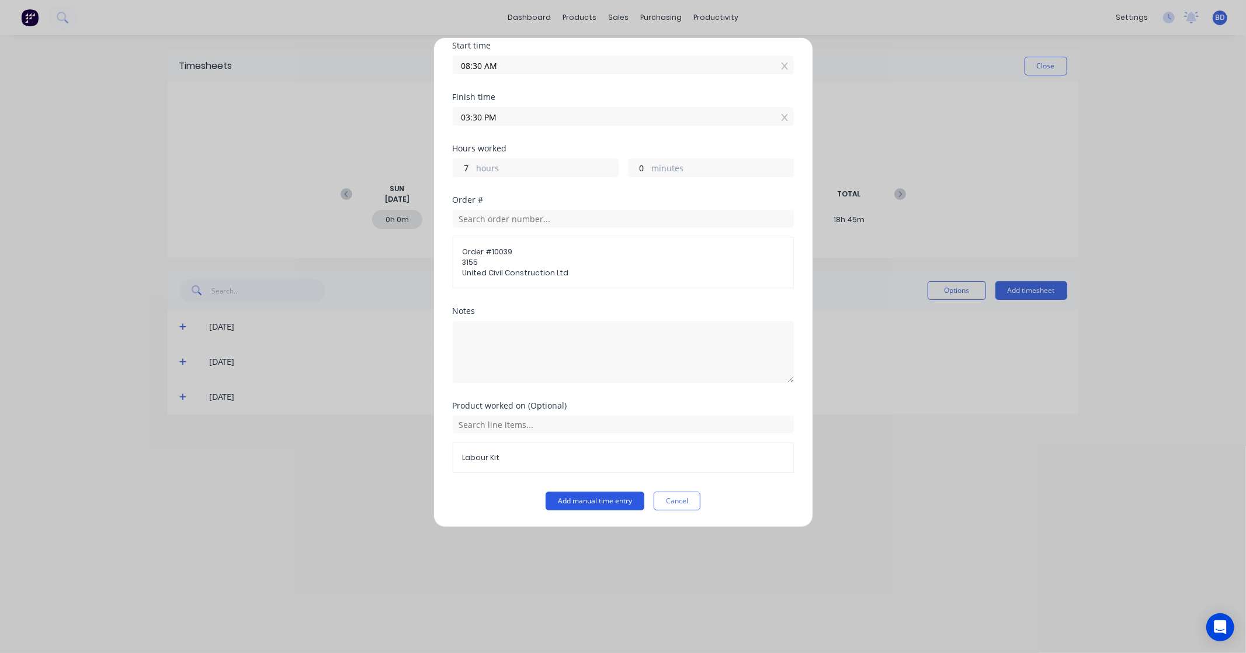
click at [569, 497] on button "Add manual time entry" at bounding box center [595, 500] width 99 height 19
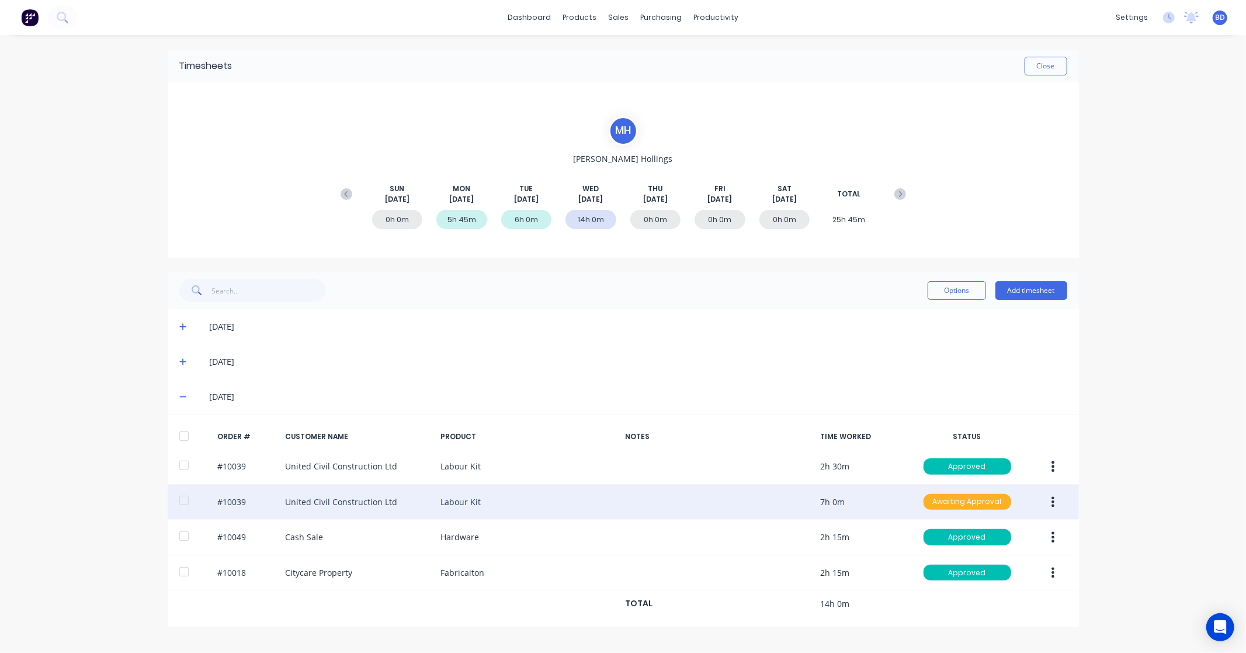
click at [956, 499] on div "Awaiting Approval" at bounding box center [968, 502] width 88 height 16
click at [952, 559] on div "Approved" at bounding box center [942, 560] width 96 height 16
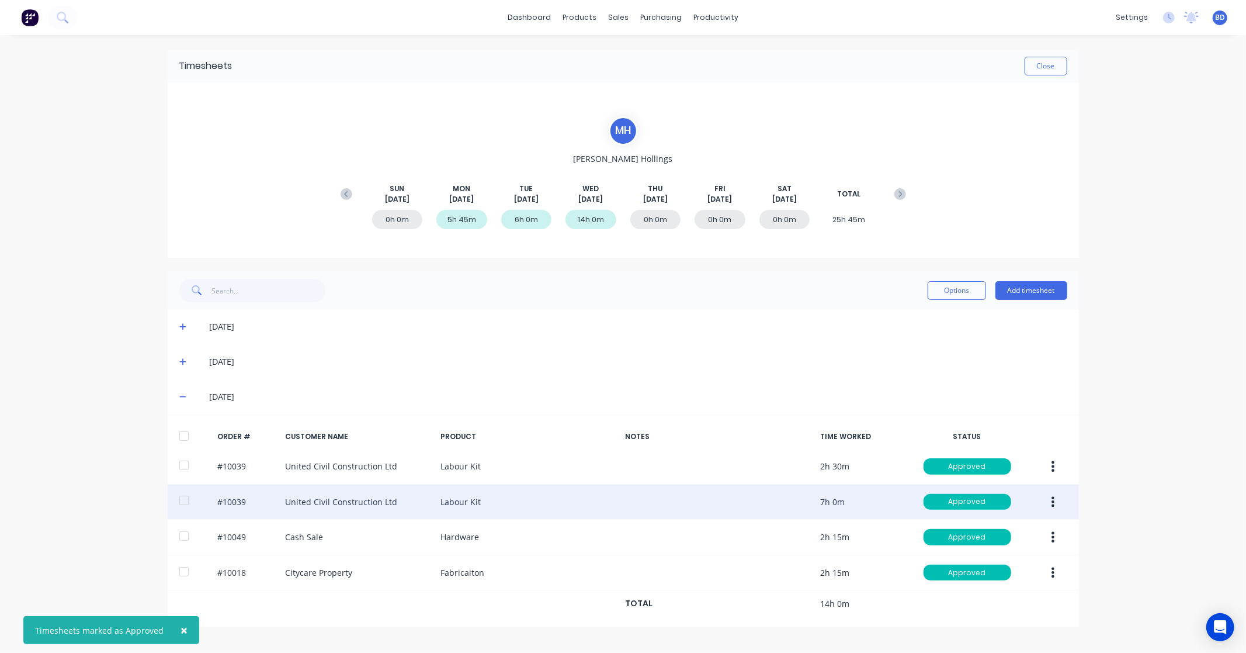
click at [1160, 403] on div "× Timesheets marked as Approved dashboard products sales purchasing productivit…" at bounding box center [623, 326] width 1246 height 653
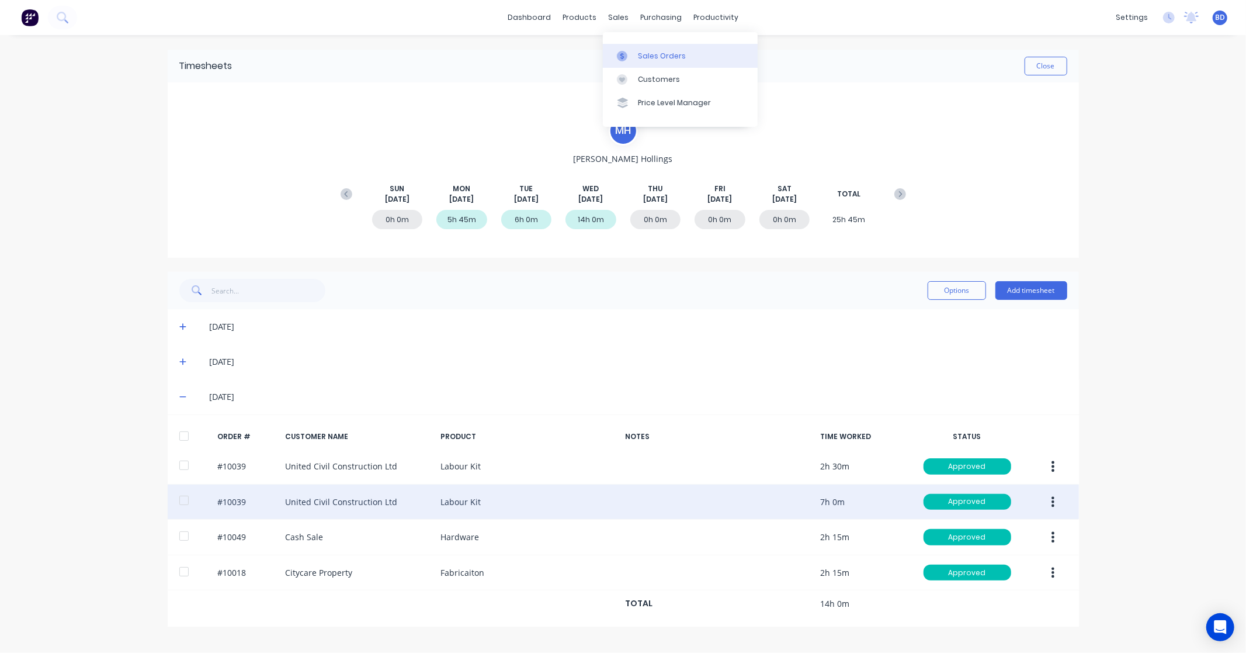
click at [637, 53] on link "Sales Orders" at bounding box center [680, 55] width 155 height 23
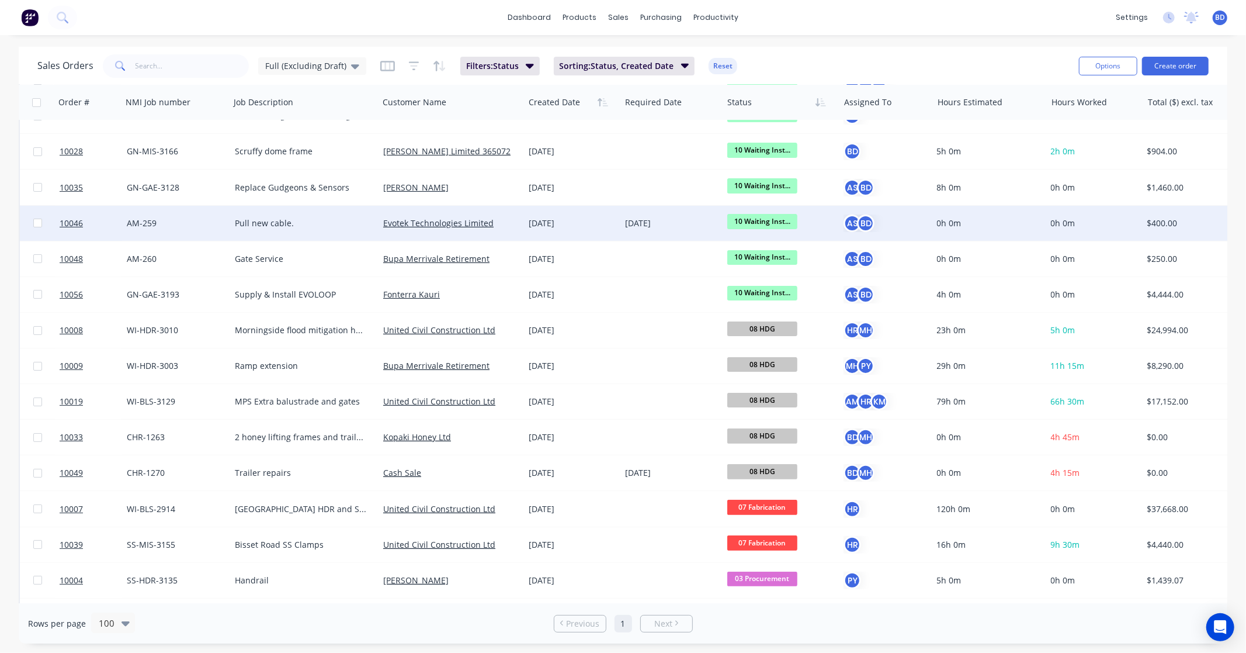
scroll to position [195, 0]
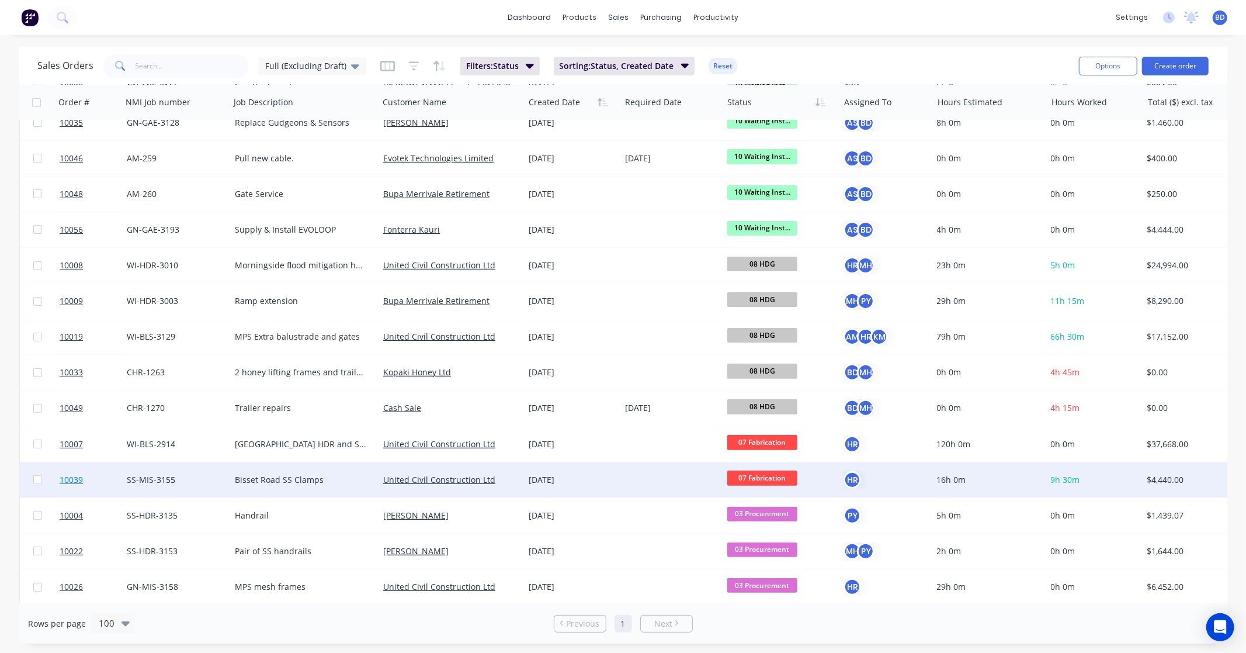
click at [63, 474] on span "10039" at bounding box center [71, 480] width 23 height 12
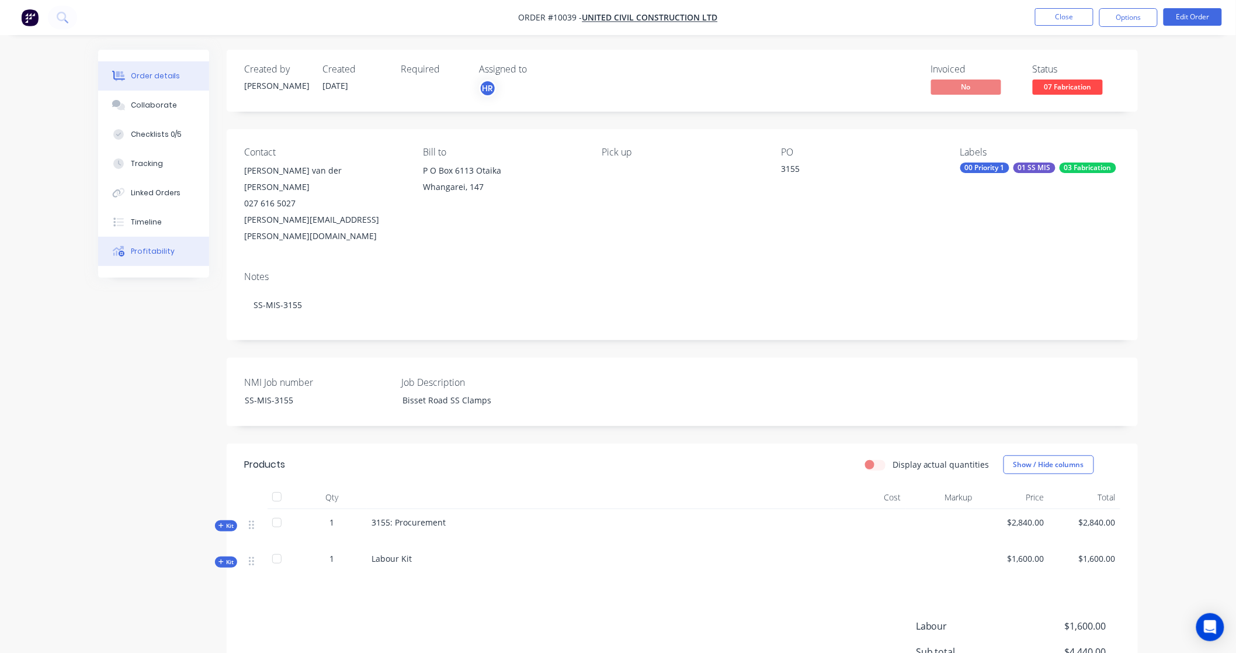
click at [134, 243] on button "Profitability" at bounding box center [153, 251] width 111 height 29
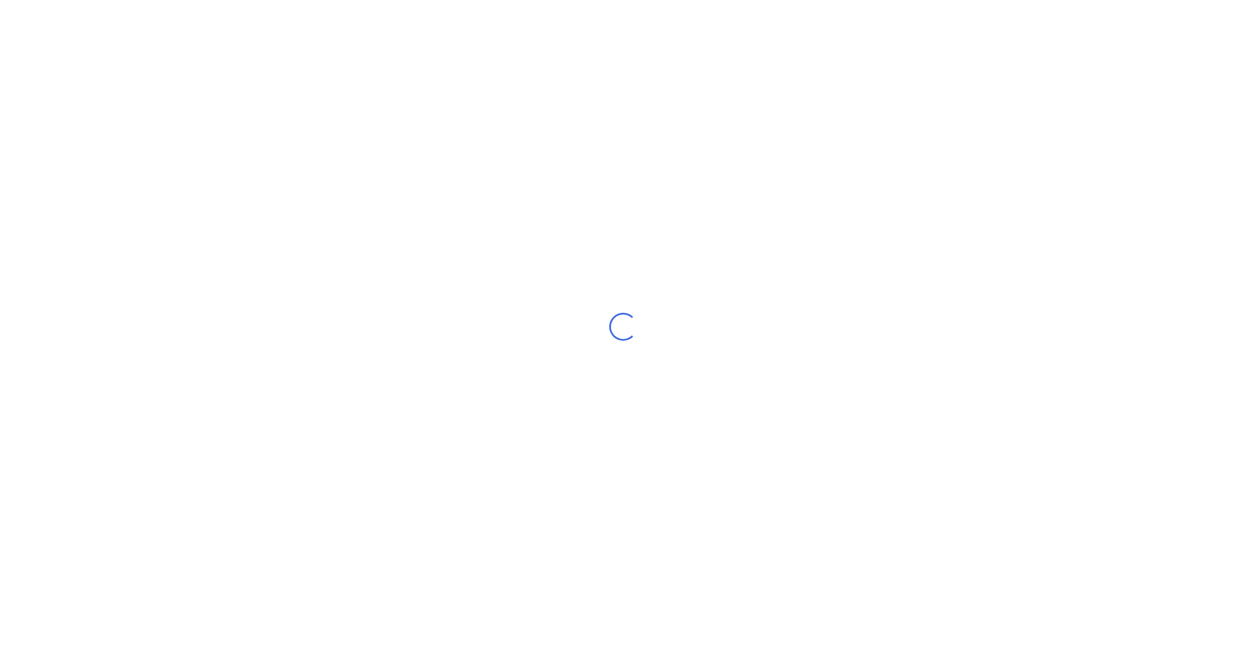
select select "NZ"
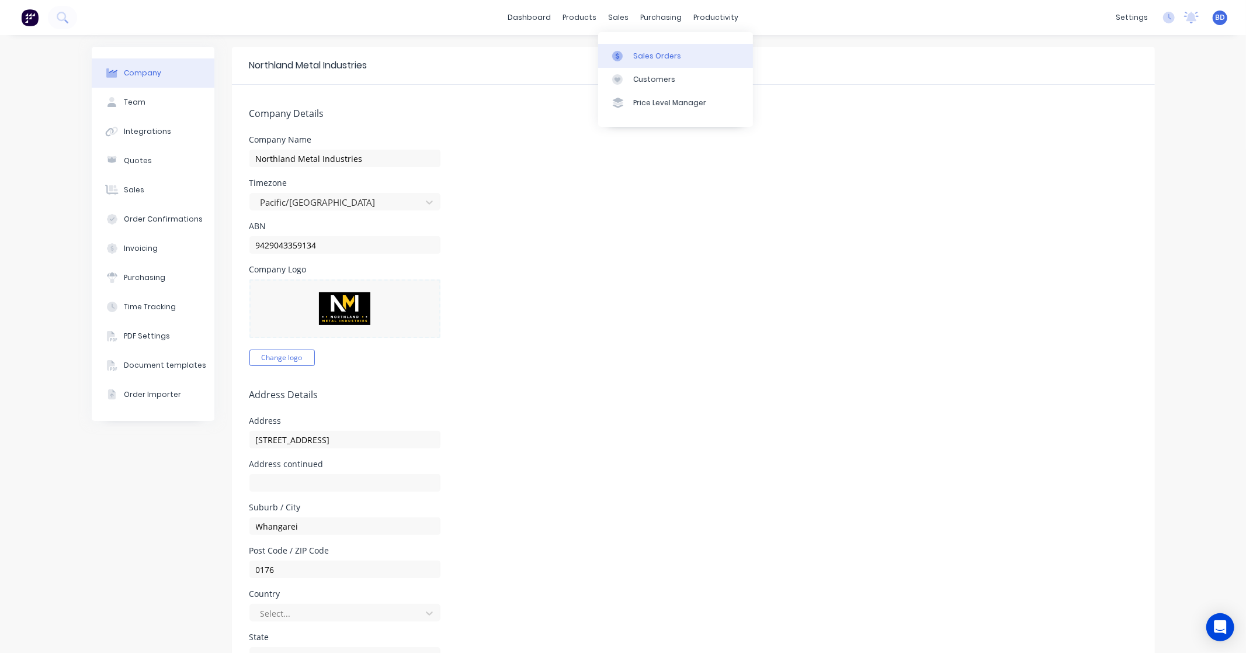
click at [637, 53] on div "Sales Orders" at bounding box center [657, 56] width 48 height 11
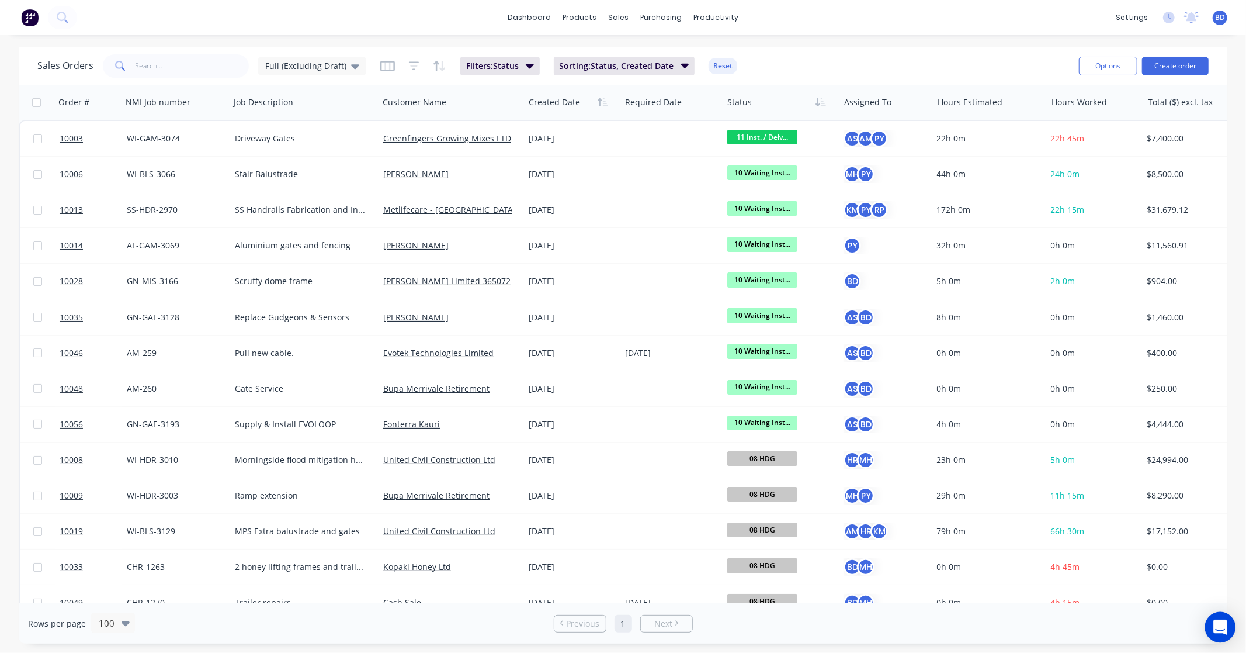
click at [1218, 629] on icon "Open Intercom Messenger" at bounding box center [1219, 626] width 13 height 15
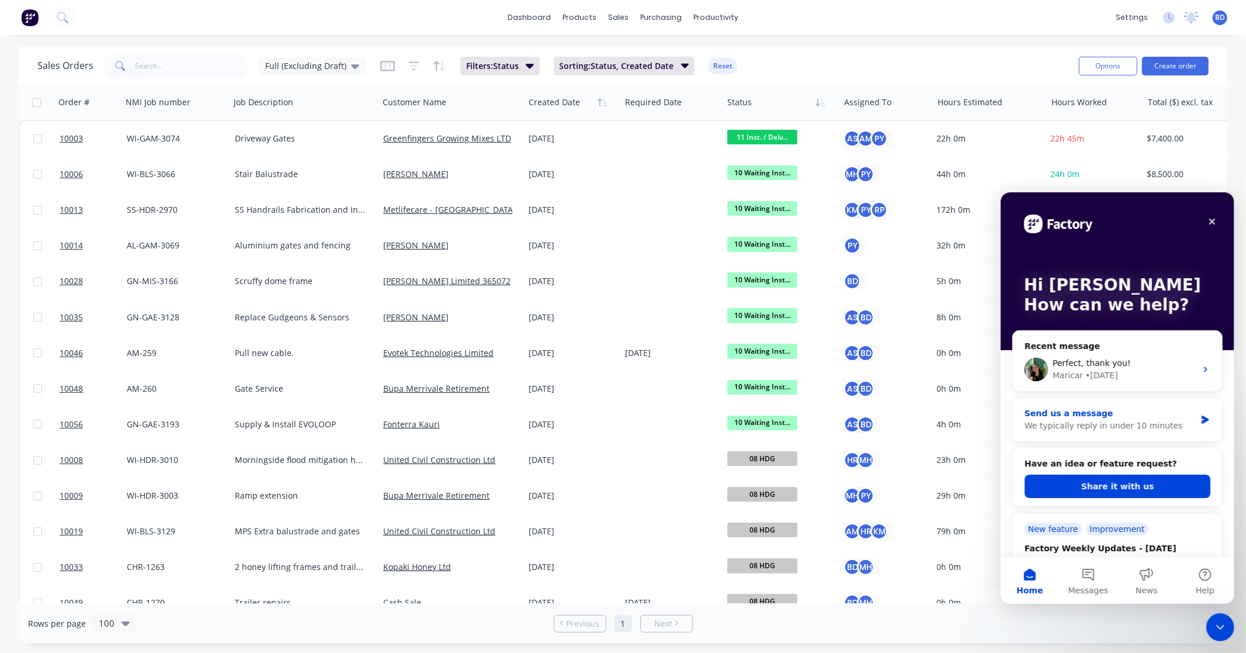
click at [1142, 419] on div "We typically reply in under 10 minutes" at bounding box center [1109, 425] width 171 height 12
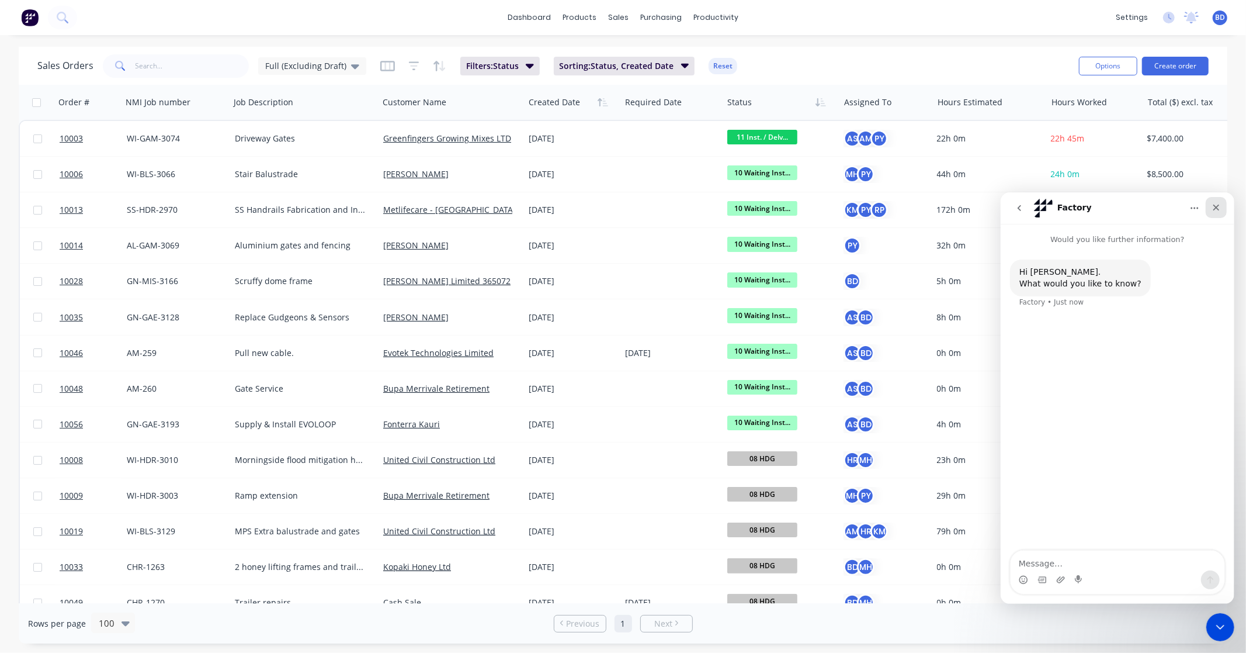
click at [1211, 207] on icon "Close" at bounding box center [1215, 206] width 9 height 9
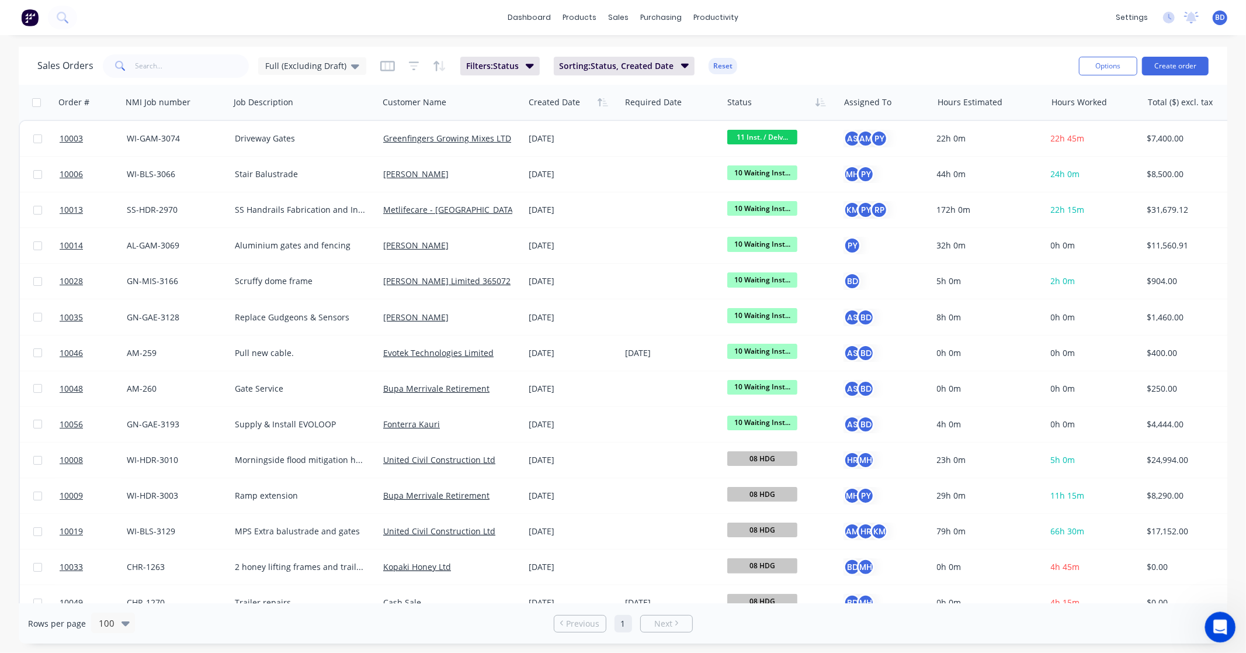
click at [1209, 623] on div "Open Intercom Messenger" at bounding box center [1218, 625] width 39 height 39
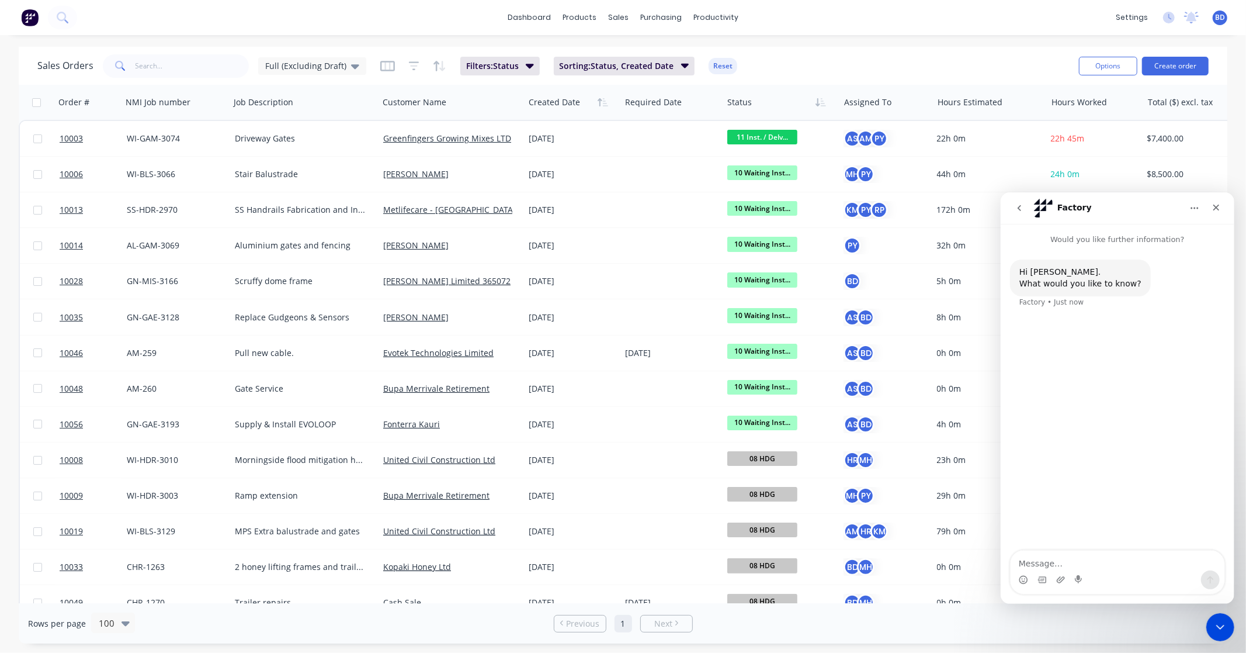
click at [1022, 206] on icon "go back" at bounding box center [1018, 207] width 9 height 9
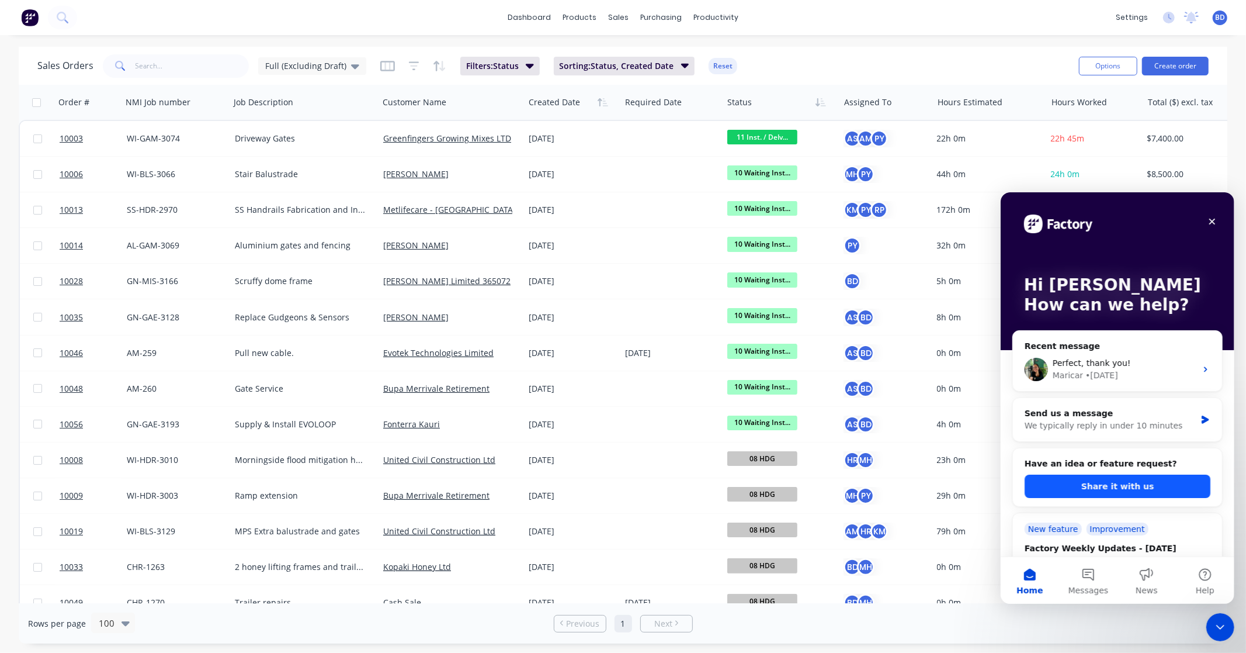
click at [1098, 484] on button "Share it with us" at bounding box center [1117, 485] width 186 height 23
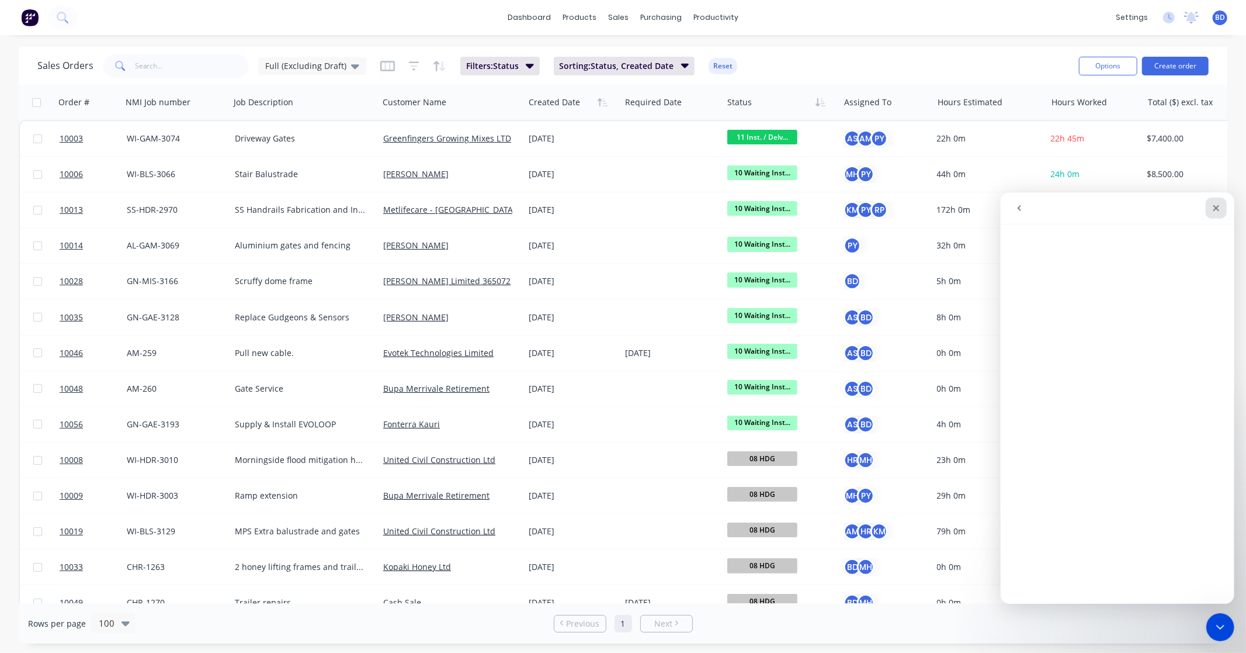
drag, startPoint x: 2215, startPoint y: 397, endPoint x: 1214, endPoint y: 204, distance: 1019.8
click at [1214, 204] on icon "Close" at bounding box center [1215, 207] width 9 height 9
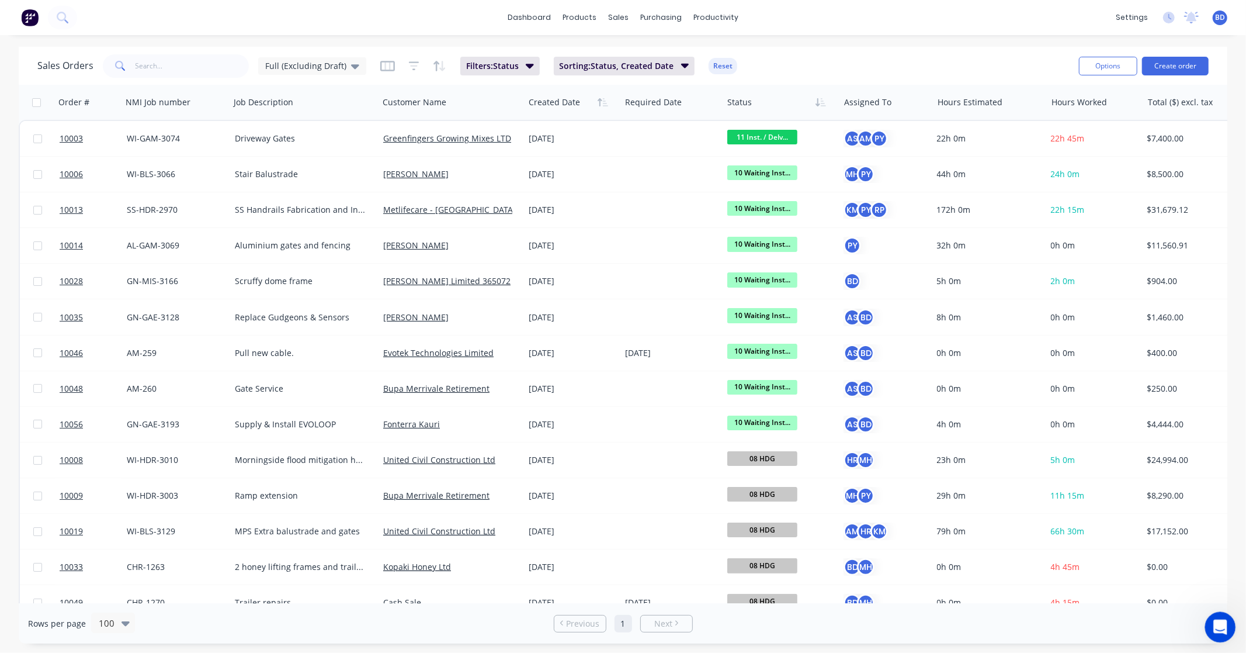
click at [1218, 622] on icon "Open Intercom Messenger" at bounding box center [1218, 625] width 19 height 19
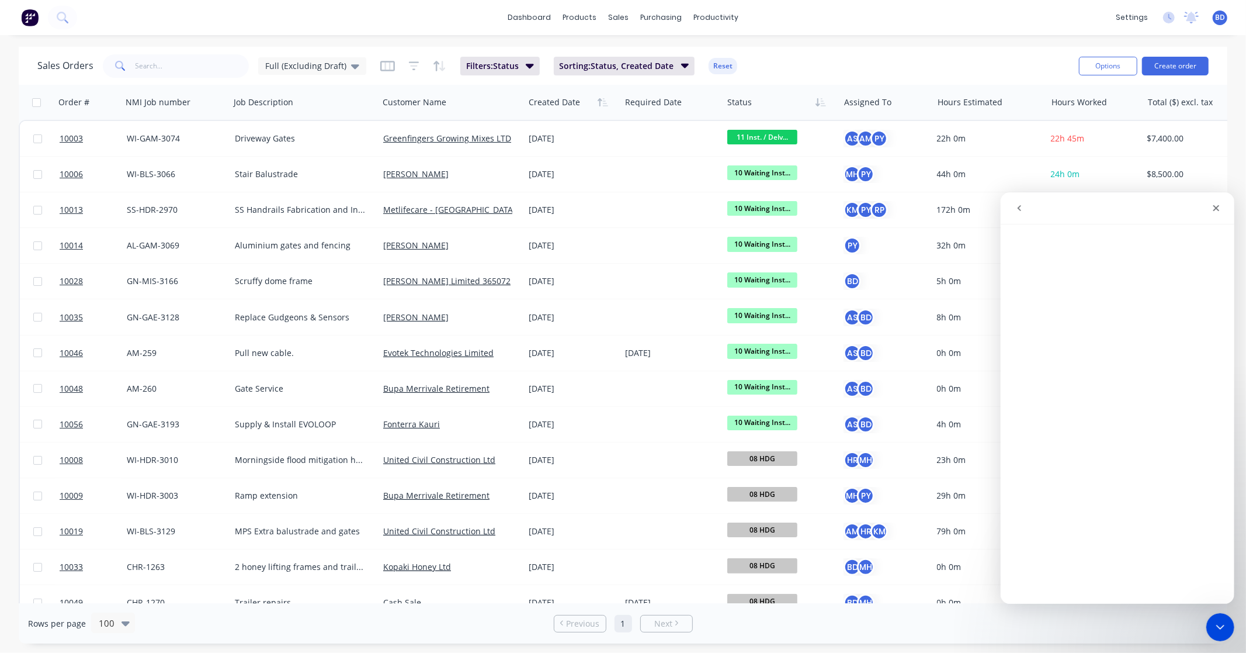
click at [1019, 209] on icon "go back" at bounding box center [1019, 207] width 4 height 6
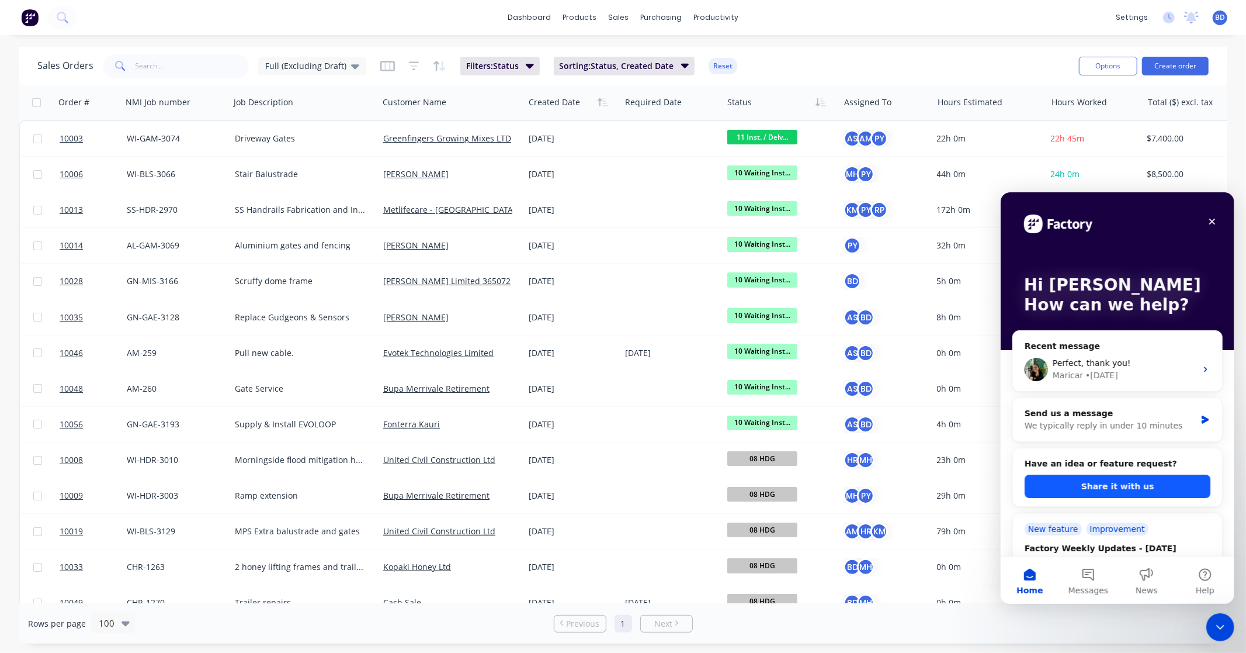
click at [1103, 488] on button "Share it with us" at bounding box center [1117, 485] width 186 height 23
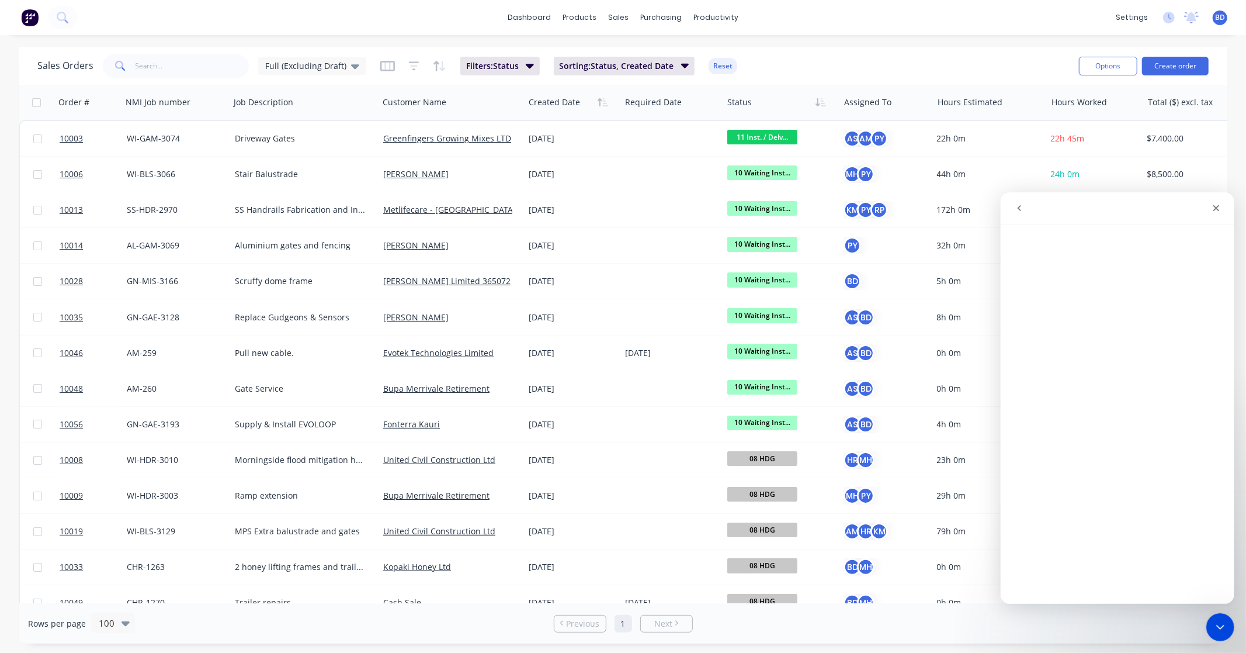
click at [1129, 211] on div "Intercom messenger" at bounding box center [1174, 207] width 105 height 21
click at [1021, 206] on icon "go back" at bounding box center [1018, 207] width 9 height 9
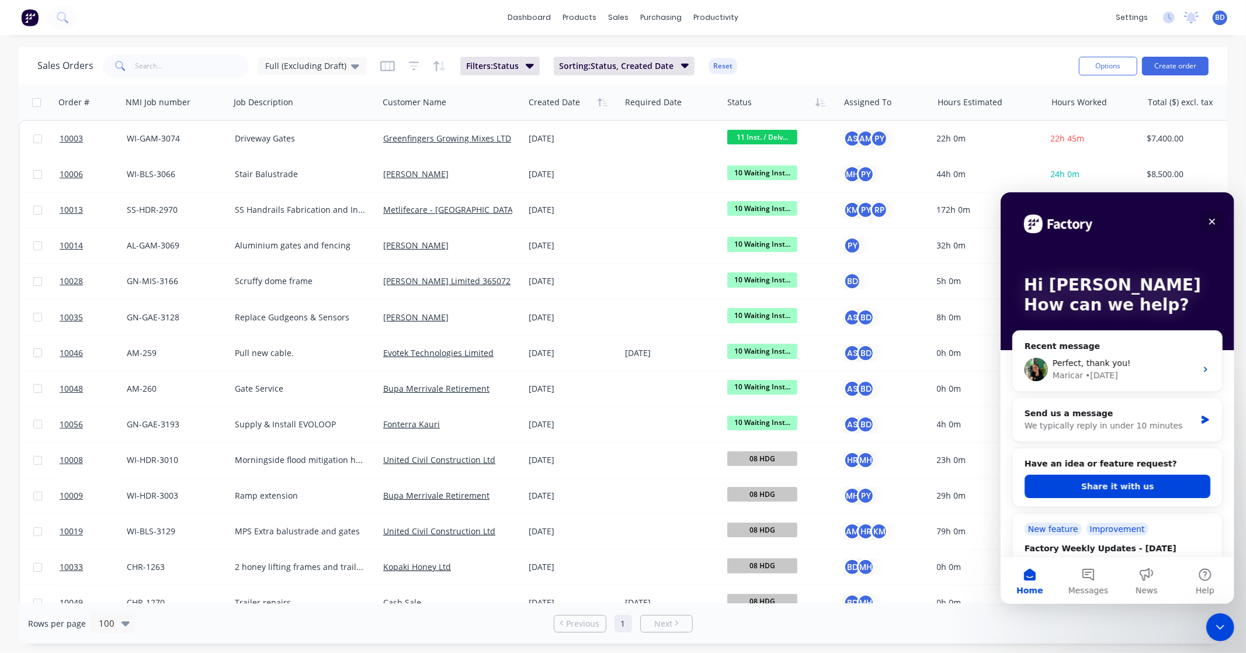
click at [1215, 218] on icon "Close" at bounding box center [1211, 220] width 9 height 9
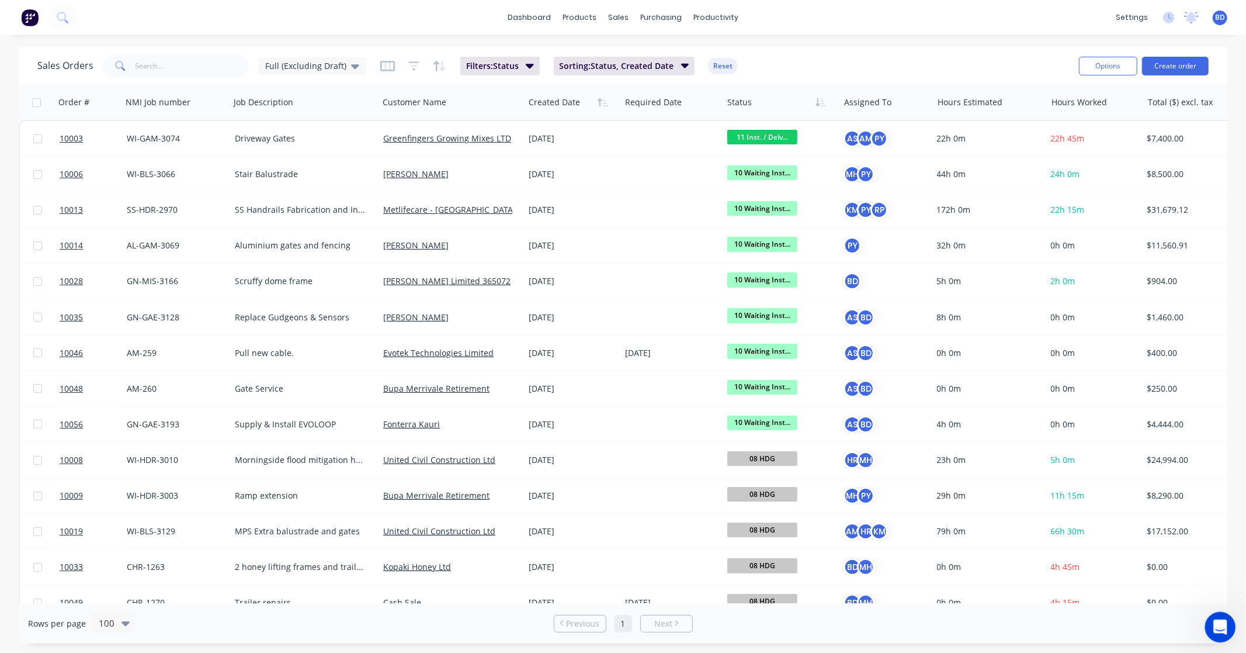
click at [1217, 624] on icon "Open Intercom Messenger" at bounding box center [1218, 625] width 19 height 19
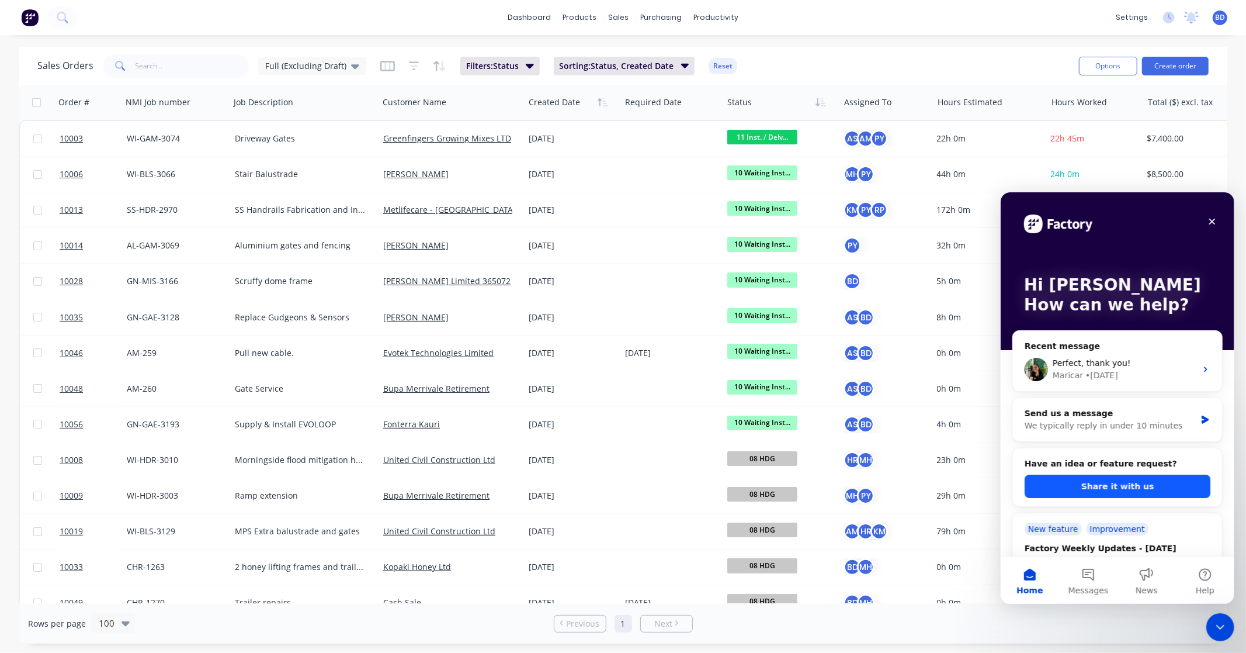
click at [1171, 485] on button "Share it with us" at bounding box center [1117, 485] width 186 height 23
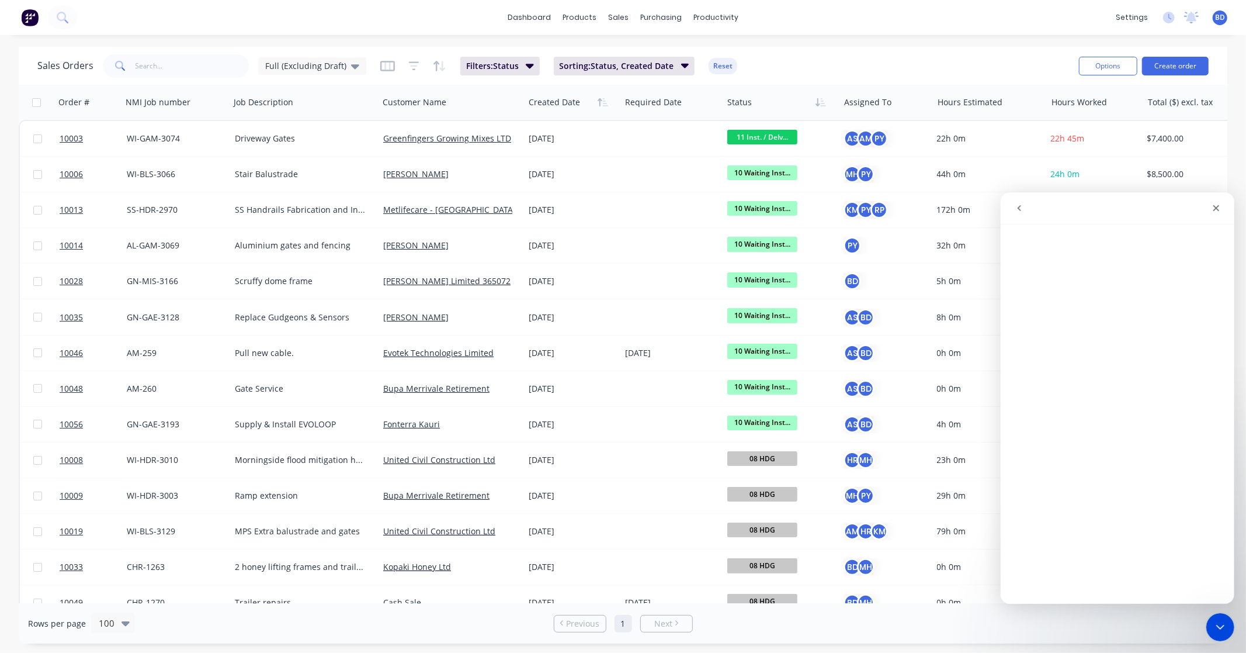
click at [1022, 204] on icon "go back" at bounding box center [1018, 207] width 9 height 9
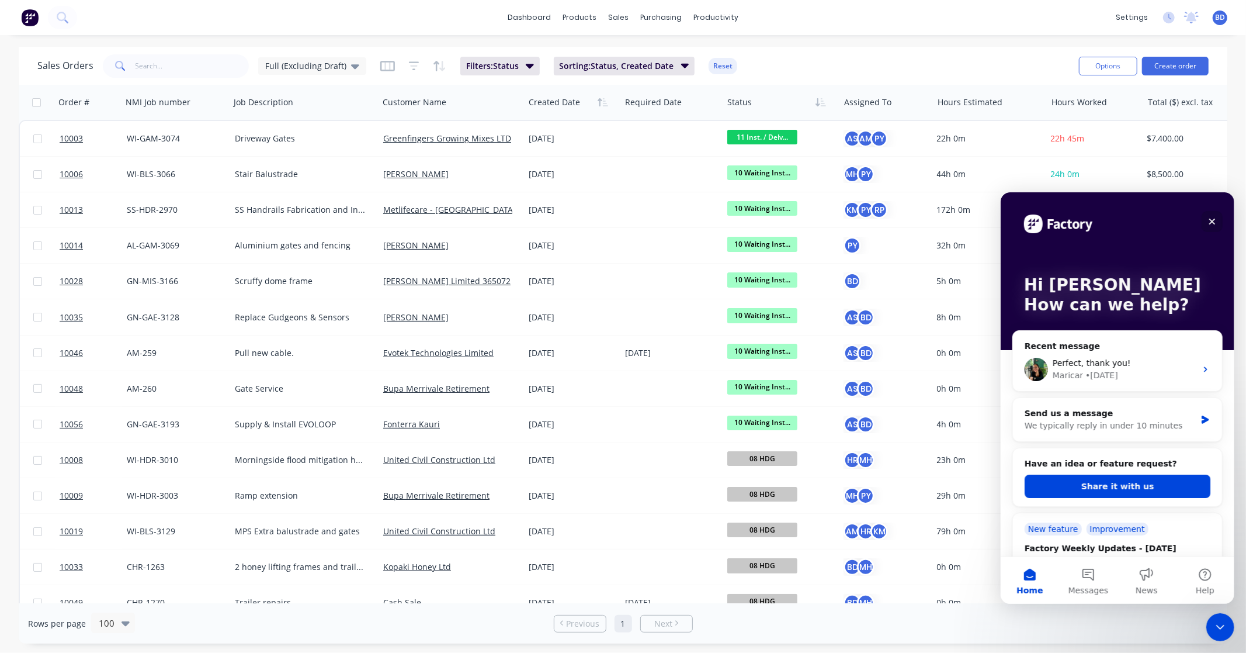
click at [1214, 217] on icon "Close" at bounding box center [1211, 220] width 9 height 9
